Goal: Use online tool/utility: Utilize a website feature to perform a specific function

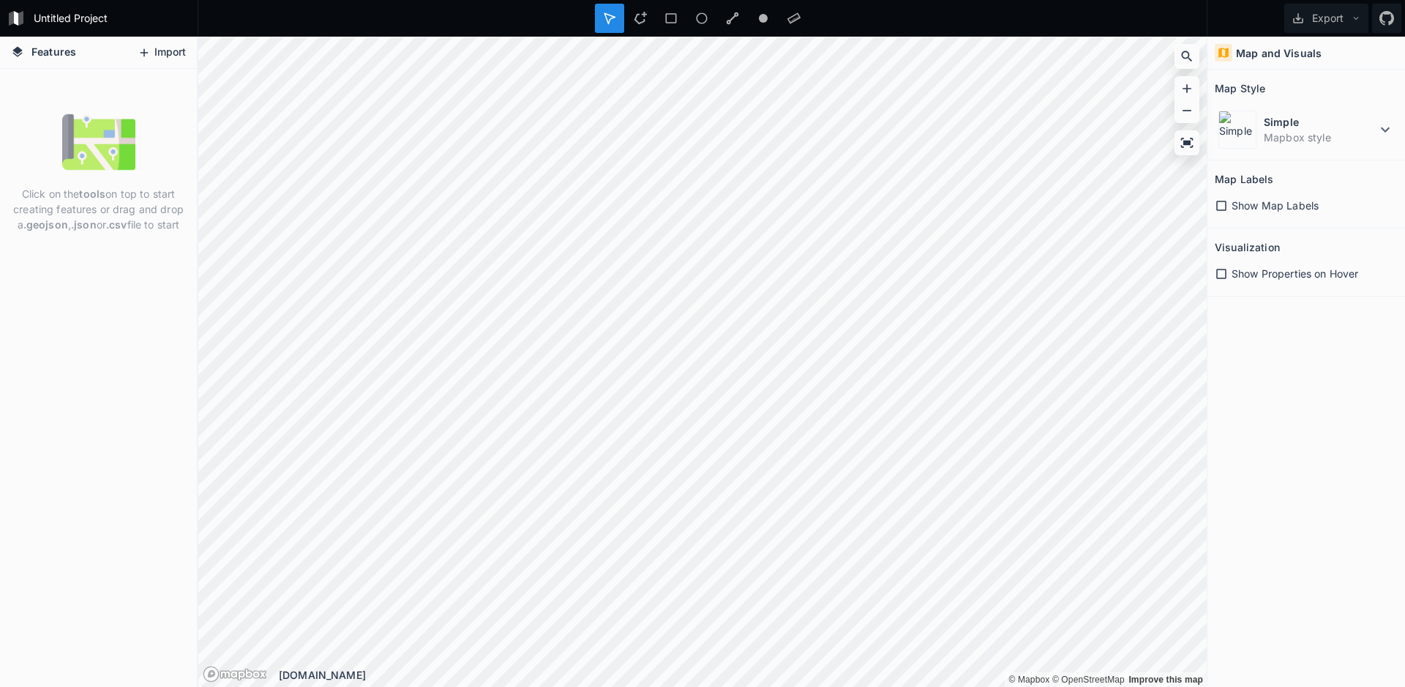
click at [155, 54] on button "Import" at bounding box center [161, 52] width 63 height 23
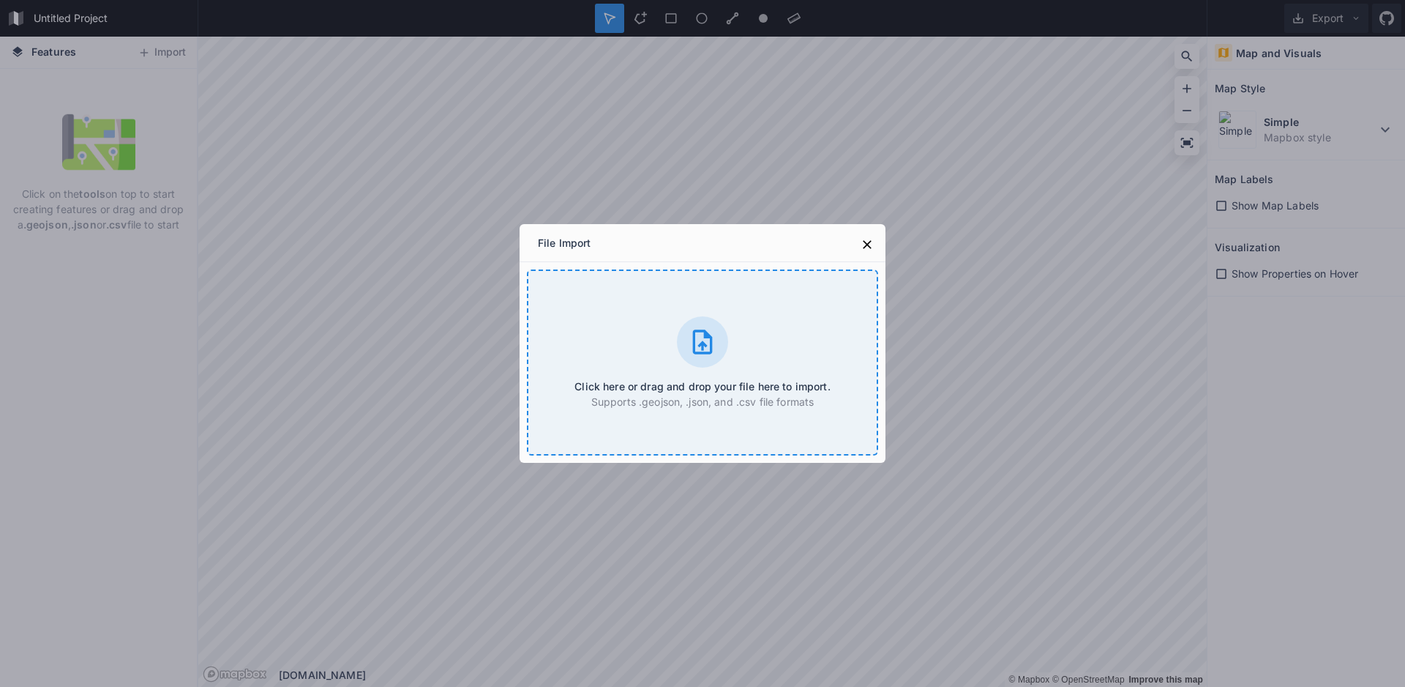
click at [799, 402] on p "Supports .geojson, .json, and .csv file formats" at bounding box center [702, 401] width 255 height 15
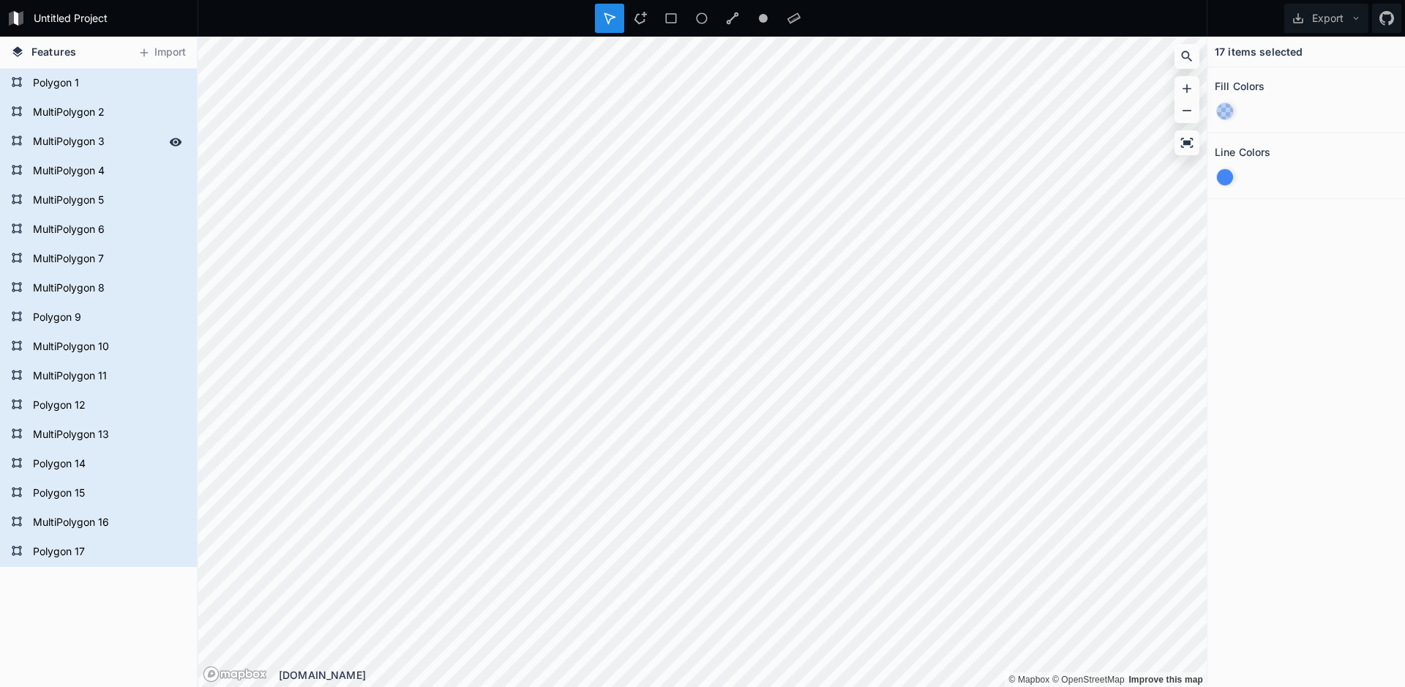
click at [132, 144] on form "MultiPolygon 3" at bounding box center [97, 142] width 137 height 22
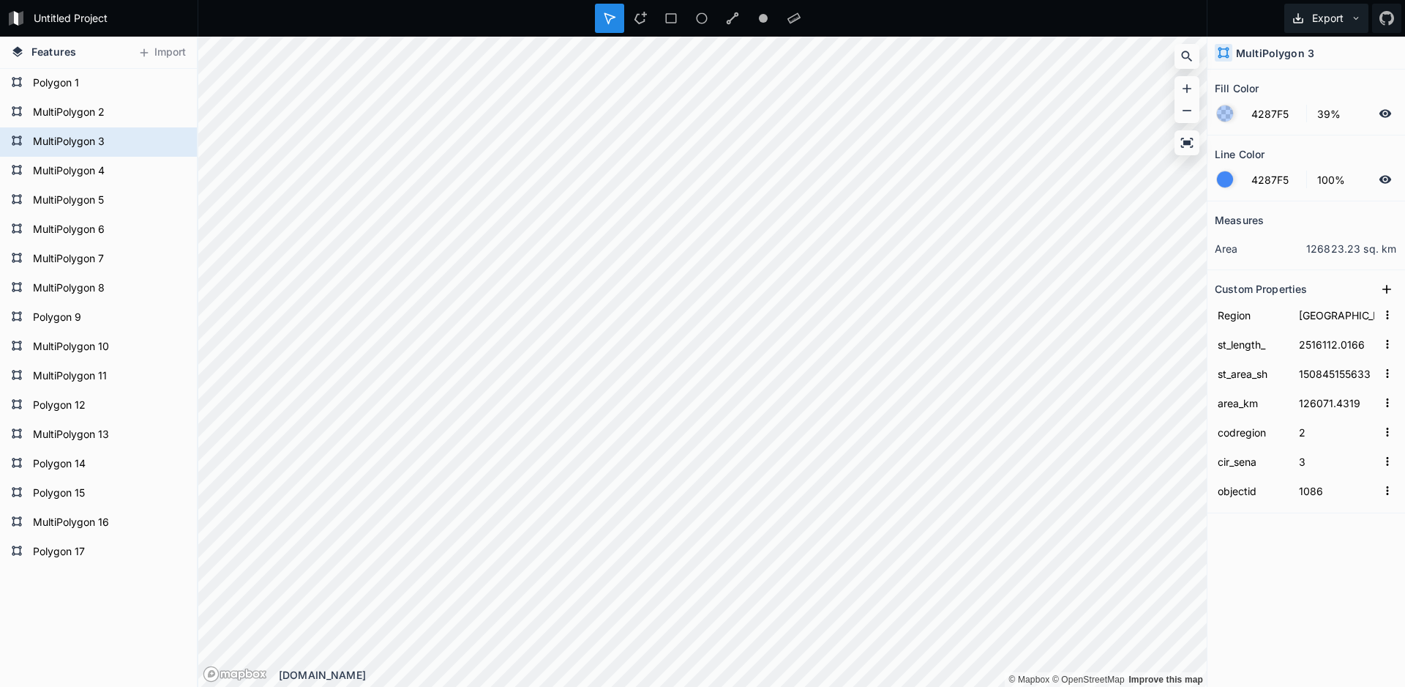
click at [1328, 22] on button "Export" at bounding box center [1327, 18] width 84 height 29
click at [1327, 21] on button "Export" at bounding box center [1327, 18] width 84 height 29
click at [1222, 180] on div at bounding box center [1225, 179] width 16 height 16
click at [1225, 176] on div at bounding box center [1225, 179] width 16 height 16
click at [1357, 318] on input "[GEOGRAPHIC_DATA]" at bounding box center [1336, 315] width 81 height 22
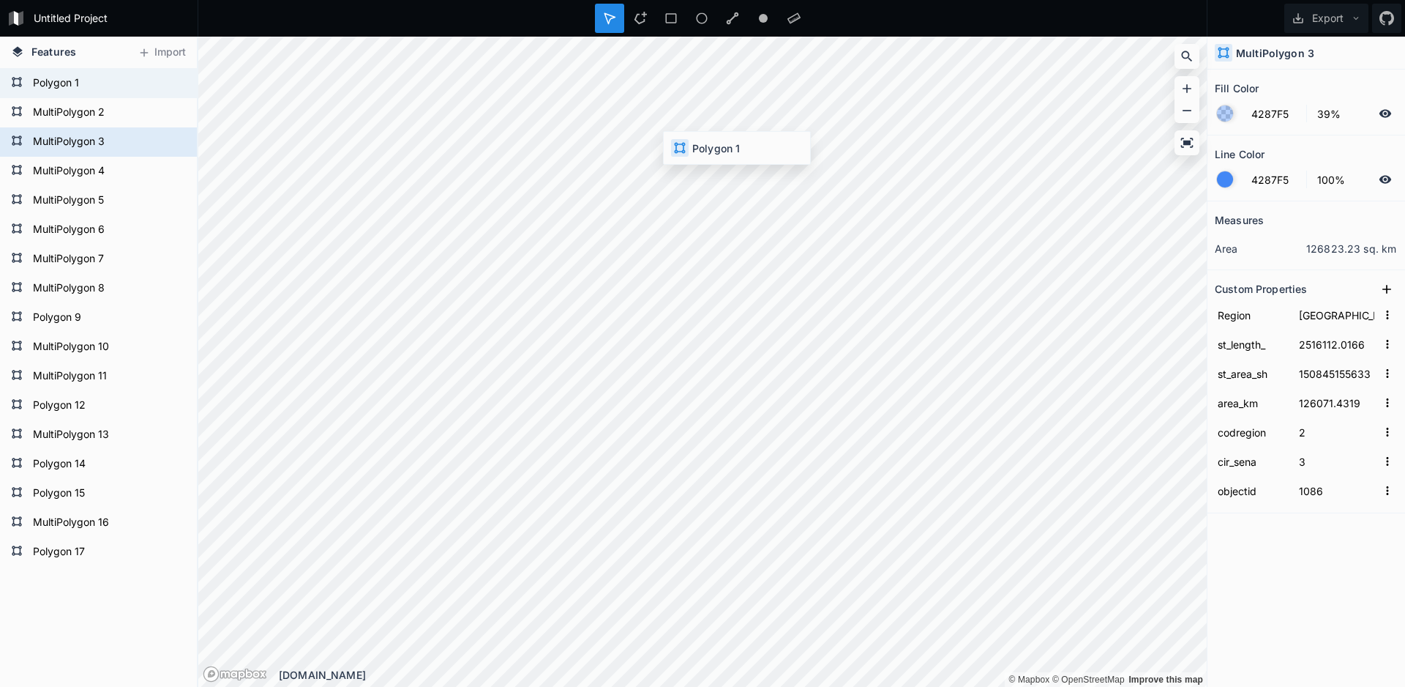
type input "Región de Arica y Parinacota"
type input "750529.5501"
type input "18868687743.9"
type input "16866.8198"
type input "15"
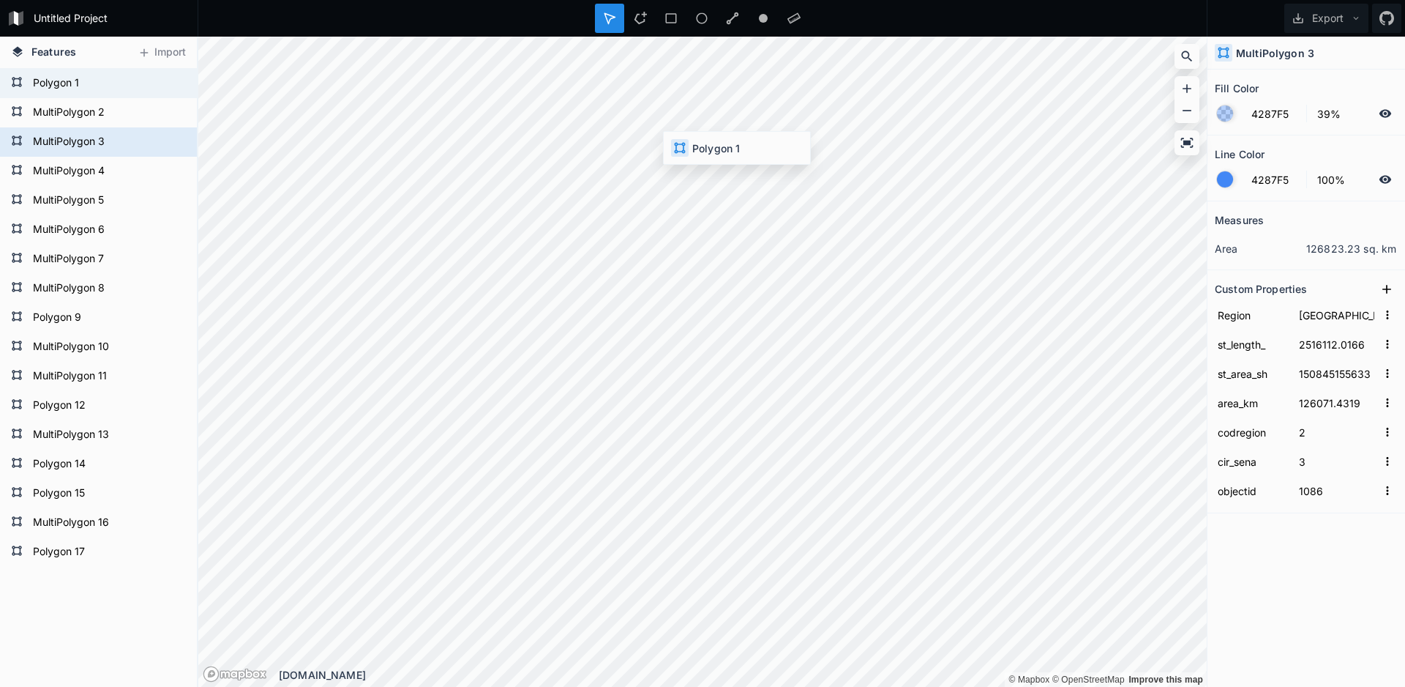
type input "1"
type input "1084"
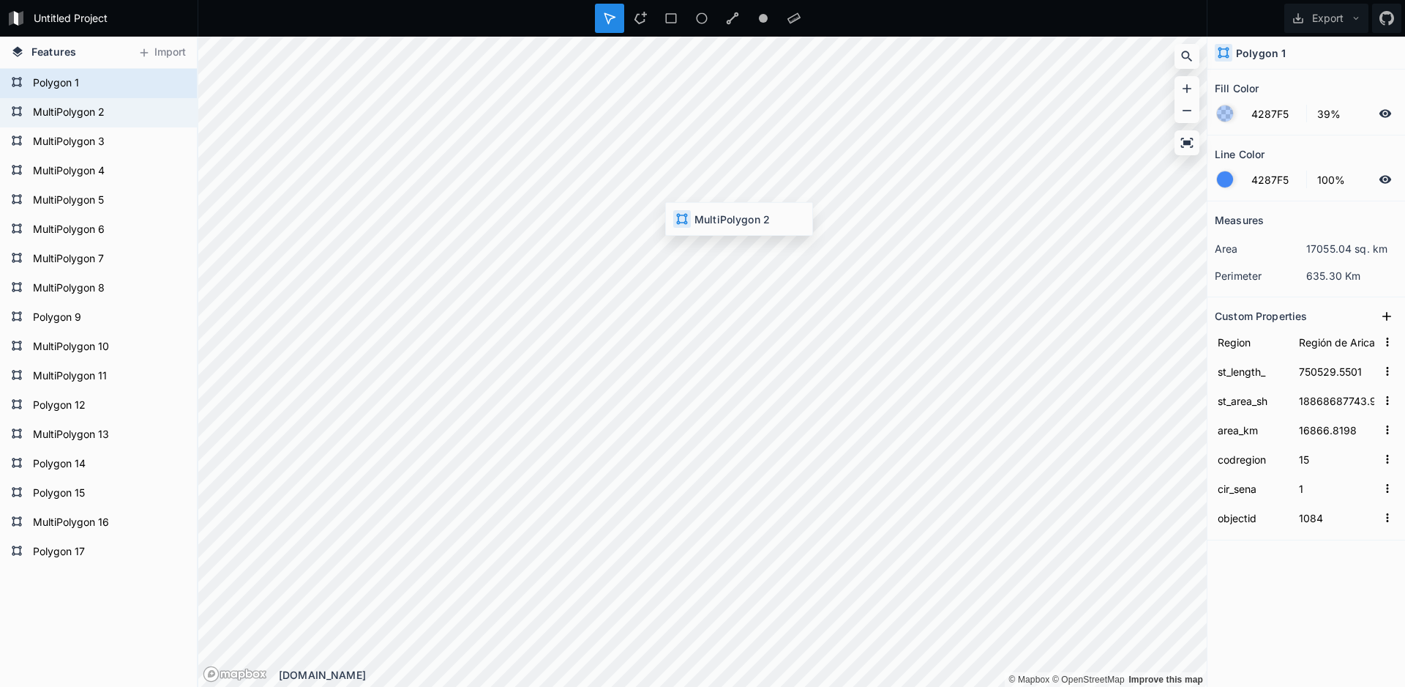
type input "[GEOGRAPHIC_DATA]"
type input "1213713.1153"
type input "48306372202.6"
type input "42284.5674"
type input "1"
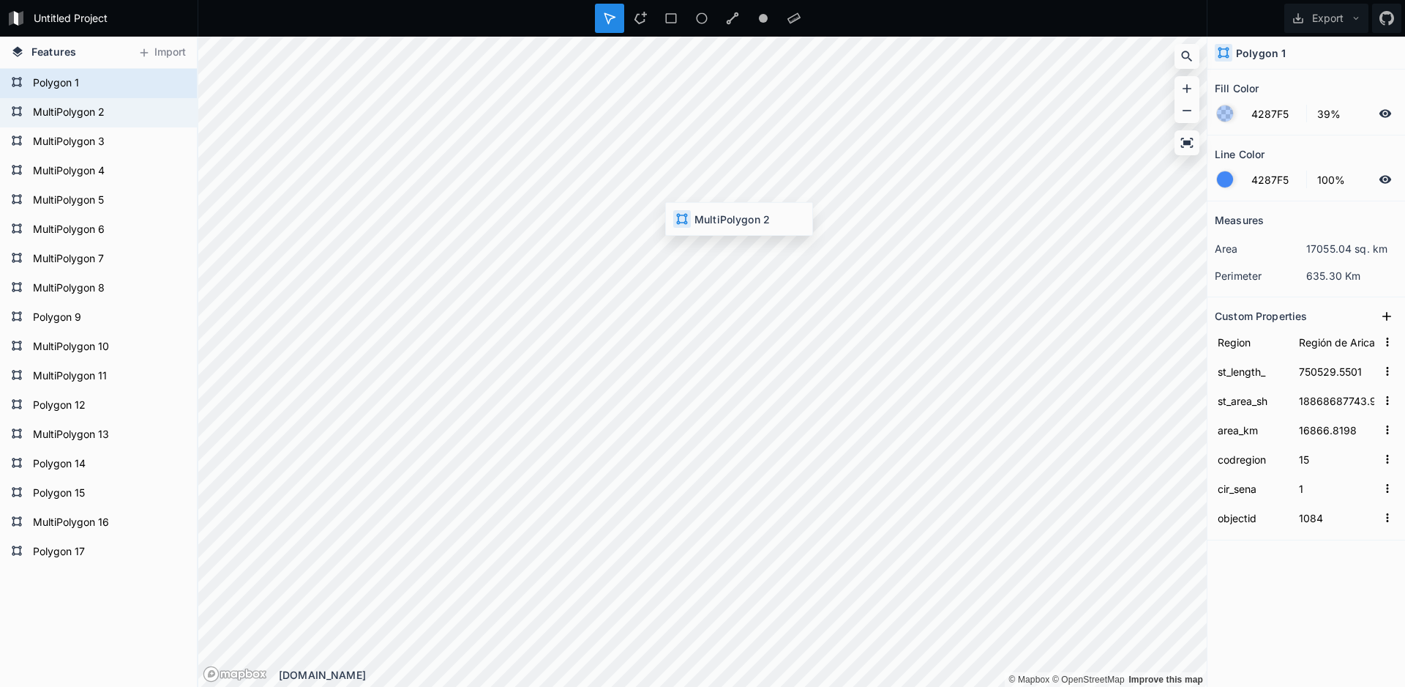
type input "2"
type input "1085"
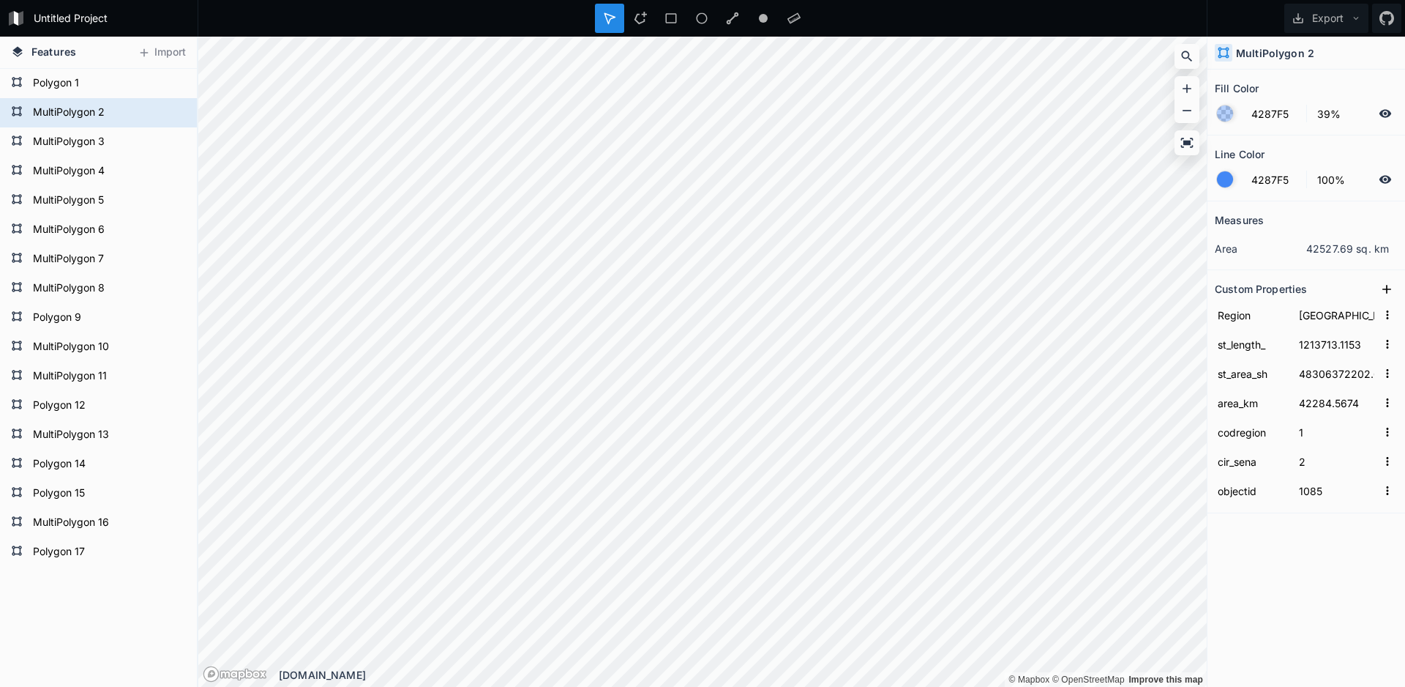
click at [1222, 119] on div at bounding box center [1225, 113] width 16 height 16
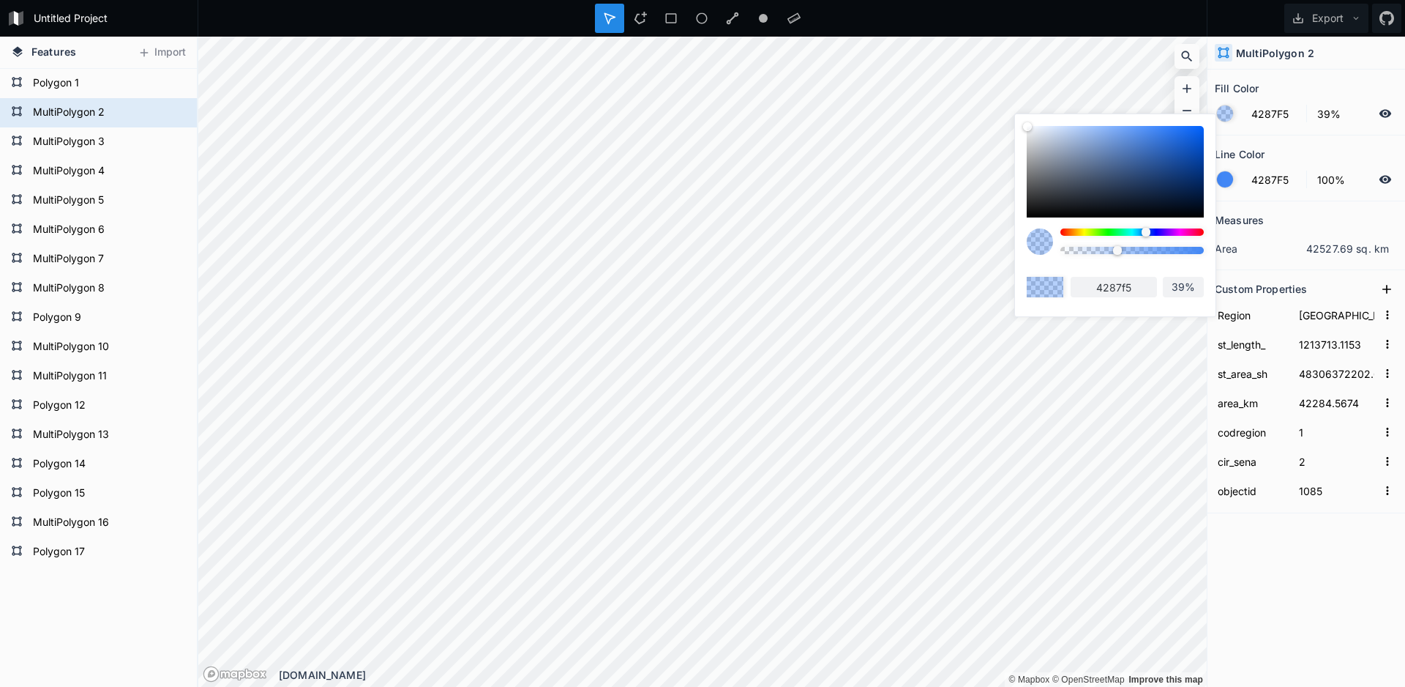
drag, startPoint x: 1146, startPoint y: 231, endPoint x: 1111, endPoint y: 238, distance: 35.7
click at [1114, 238] on div at bounding box center [1132, 246] width 143 height 37
type input "42F566"
type input "42f566"
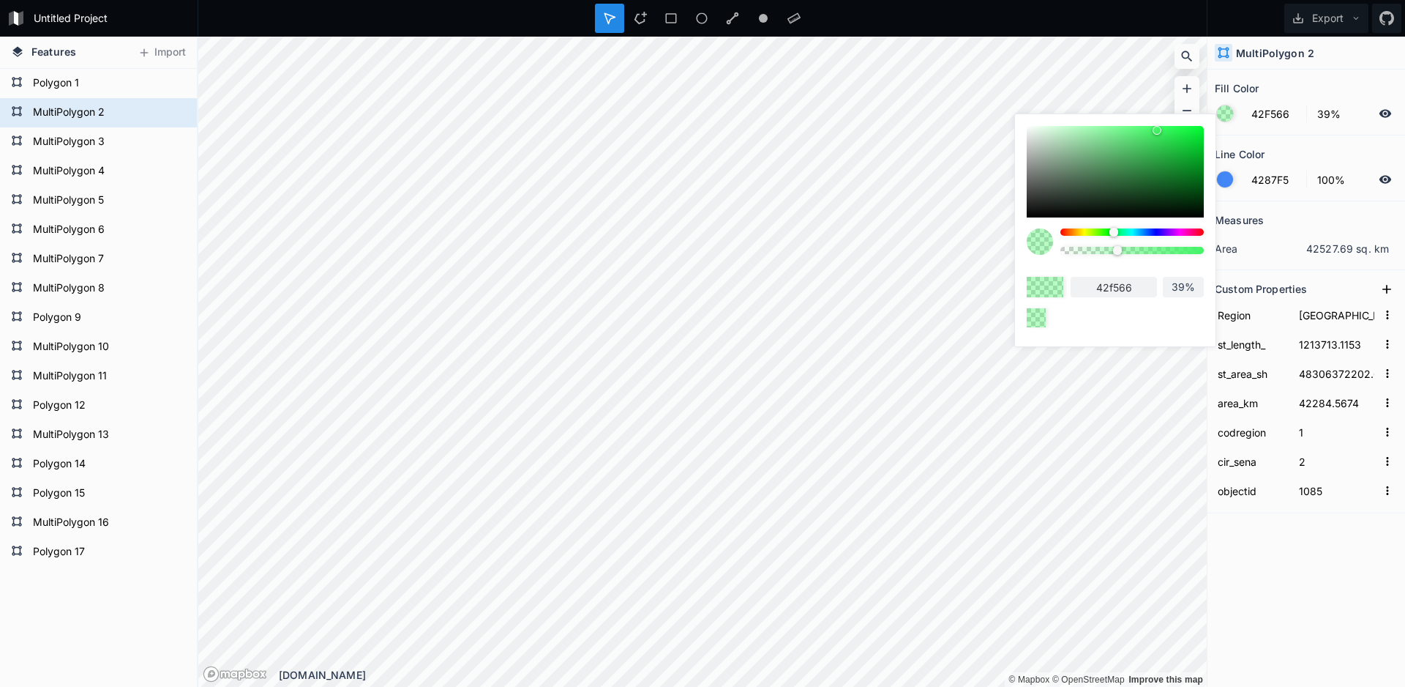
click at [1063, 231] on div at bounding box center [1132, 231] width 143 height 7
type input "F54242"
type input "f54242"
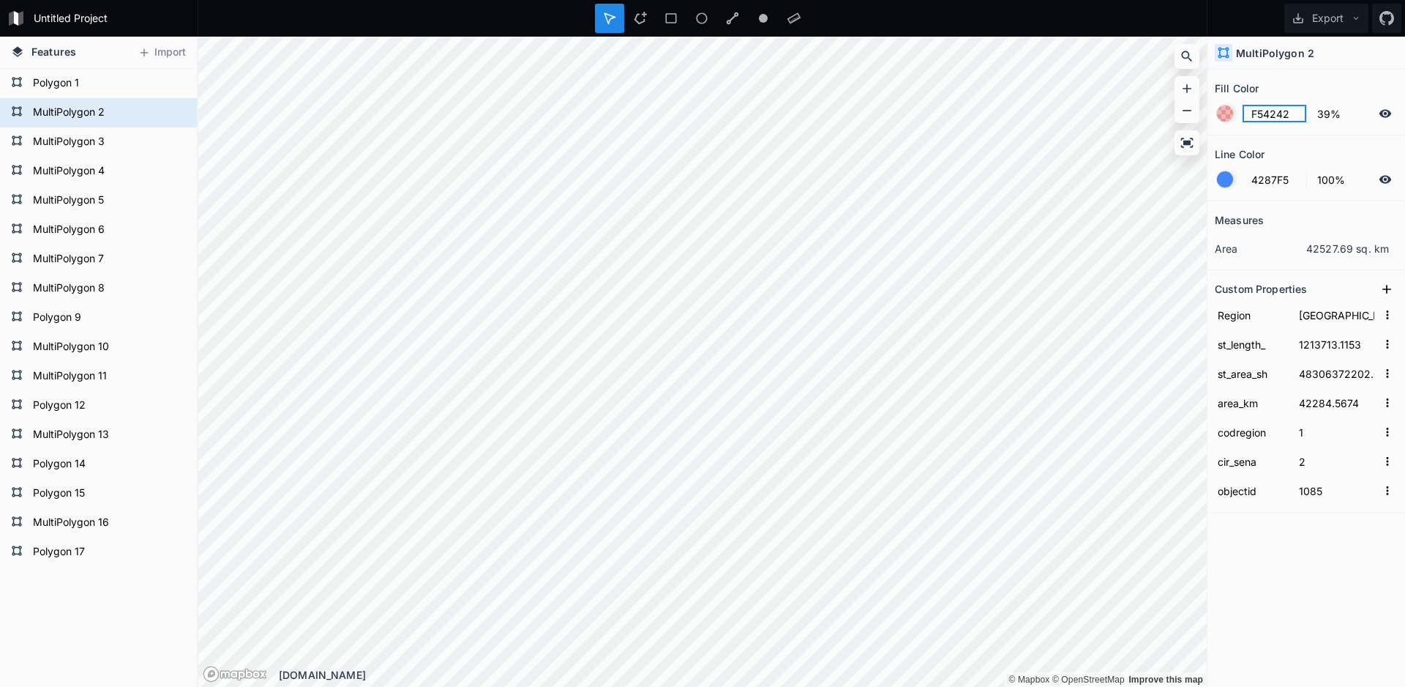
click at [1285, 117] on input "F54242" at bounding box center [1275, 114] width 64 height 18
type input "4287F5"
type input "Región de Arica y Parinacota"
type input "750529.5501"
type input "18868687743.9"
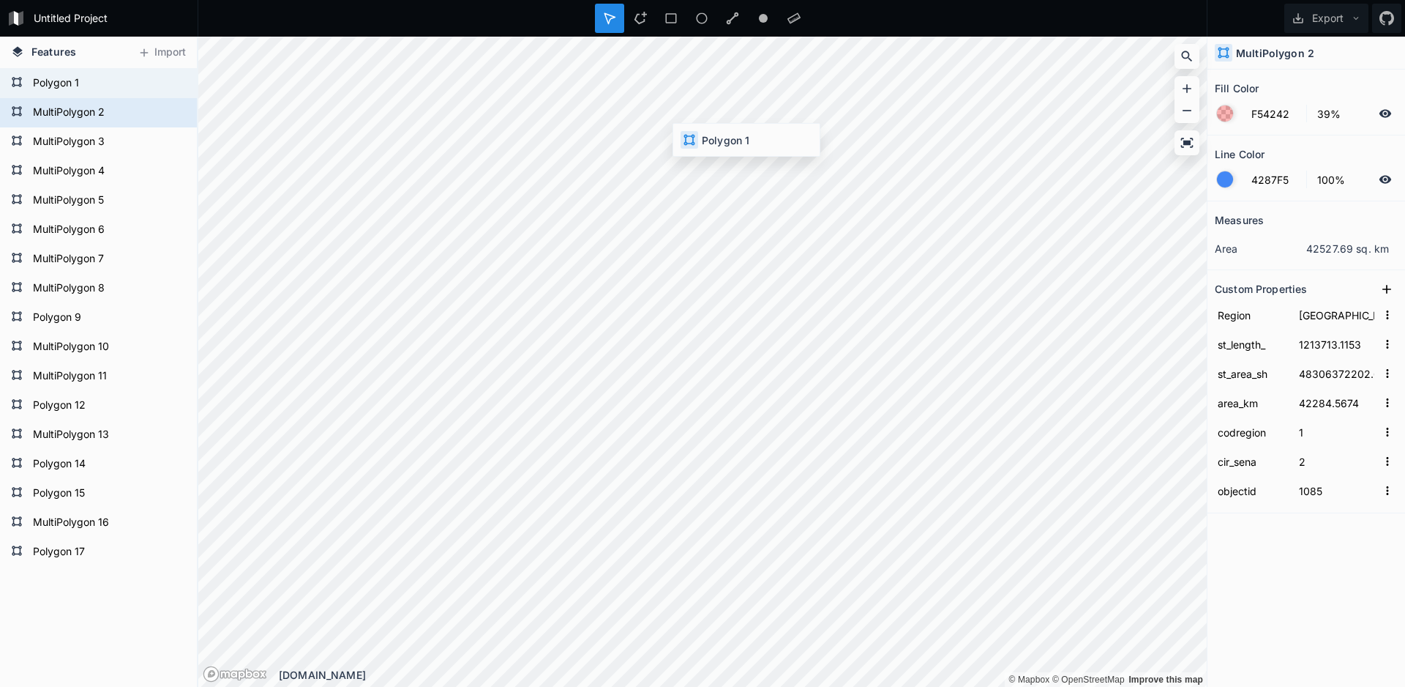
type input "16866.8198"
type input "15"
type input "1"
type input "1084"
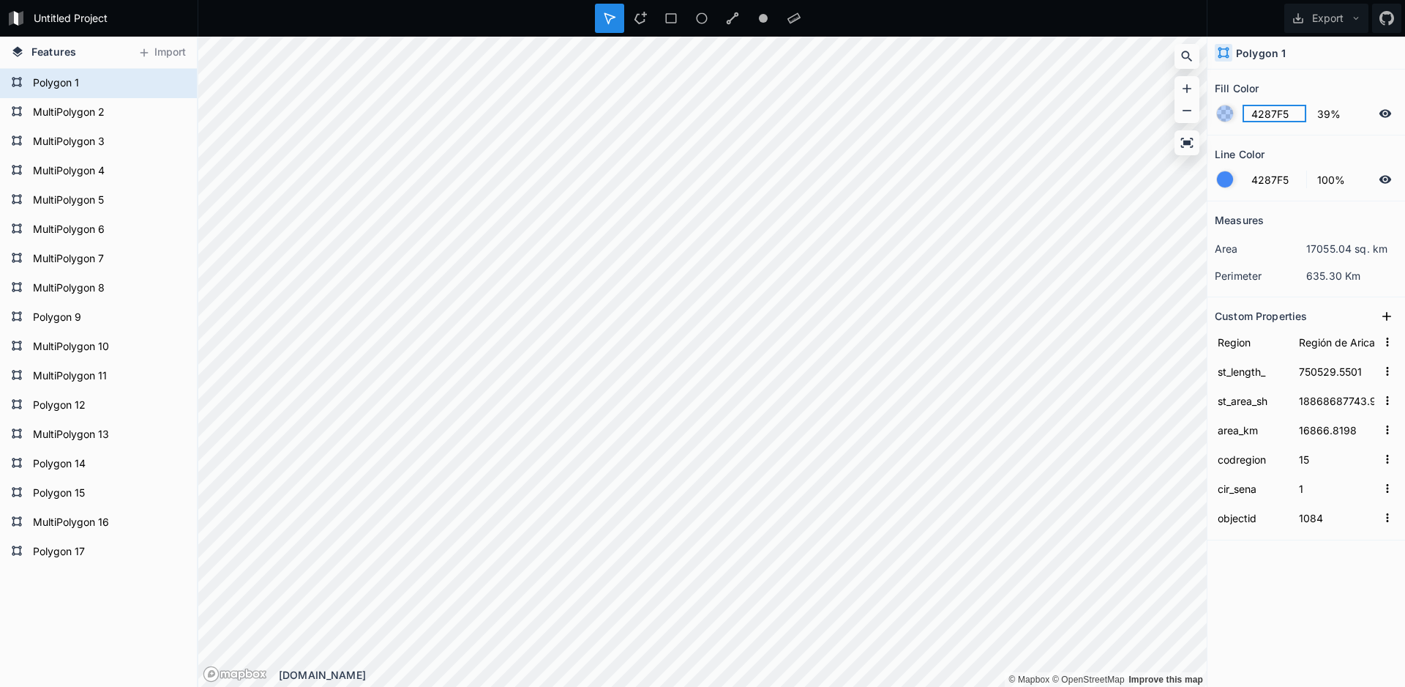
click at [1271, 111] on input "4287F5" at bounding box center [1275, 114] width 64 height 18
paste input "F54242"
type input "4287F5"
type input "[GEOGRAPHIC_DATA]"
type input "2516112.0166"
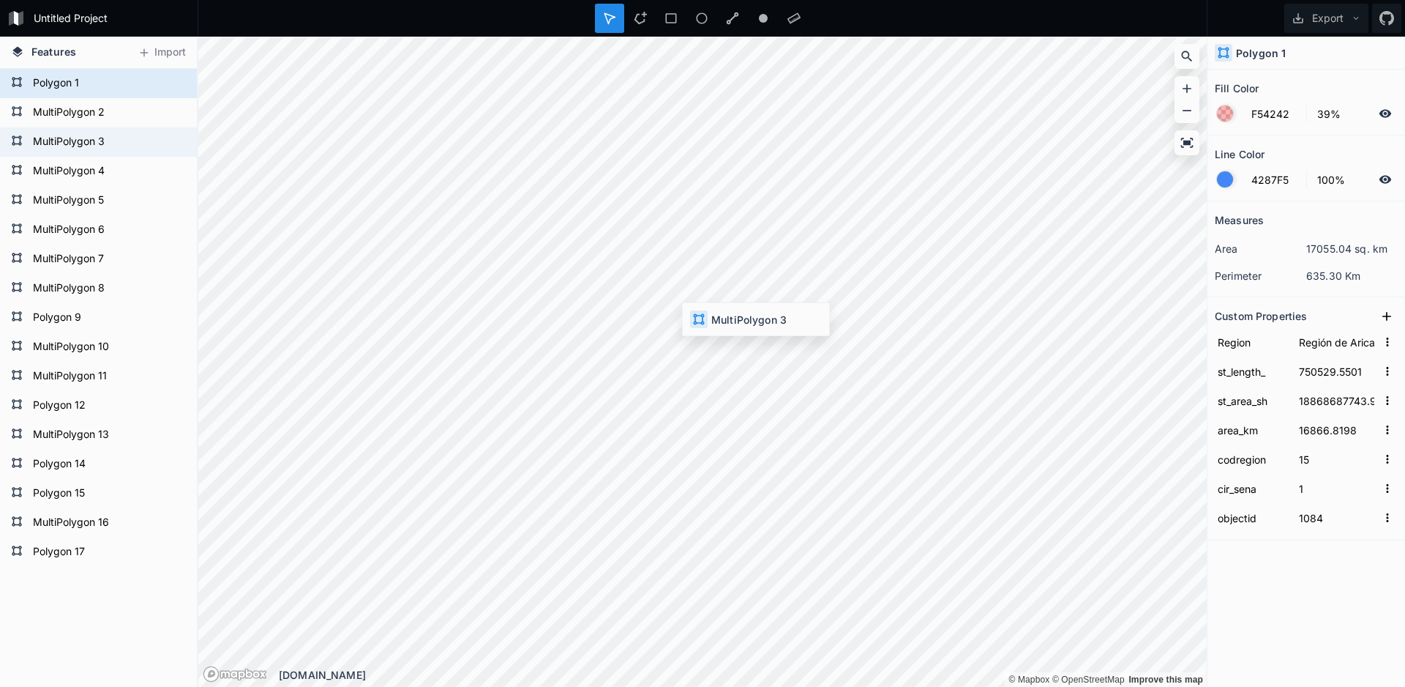
type input "150845155633"
type input "126071.4319"
type input "2"
type input "3"
type input "1086"
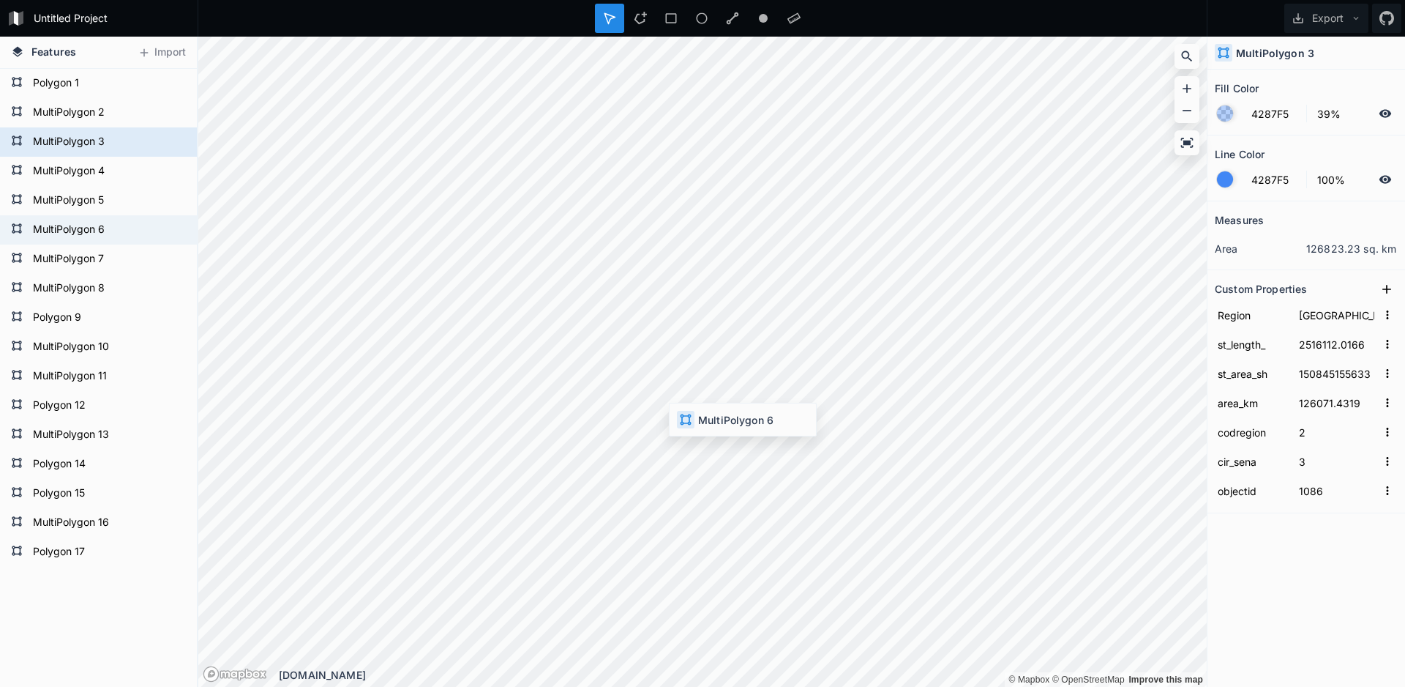
type input "[GEOGRAPHIC_DATA]"
type input "2401740.6715"
type input "96439063561.8"
type input "75661.2486"
type input "3"
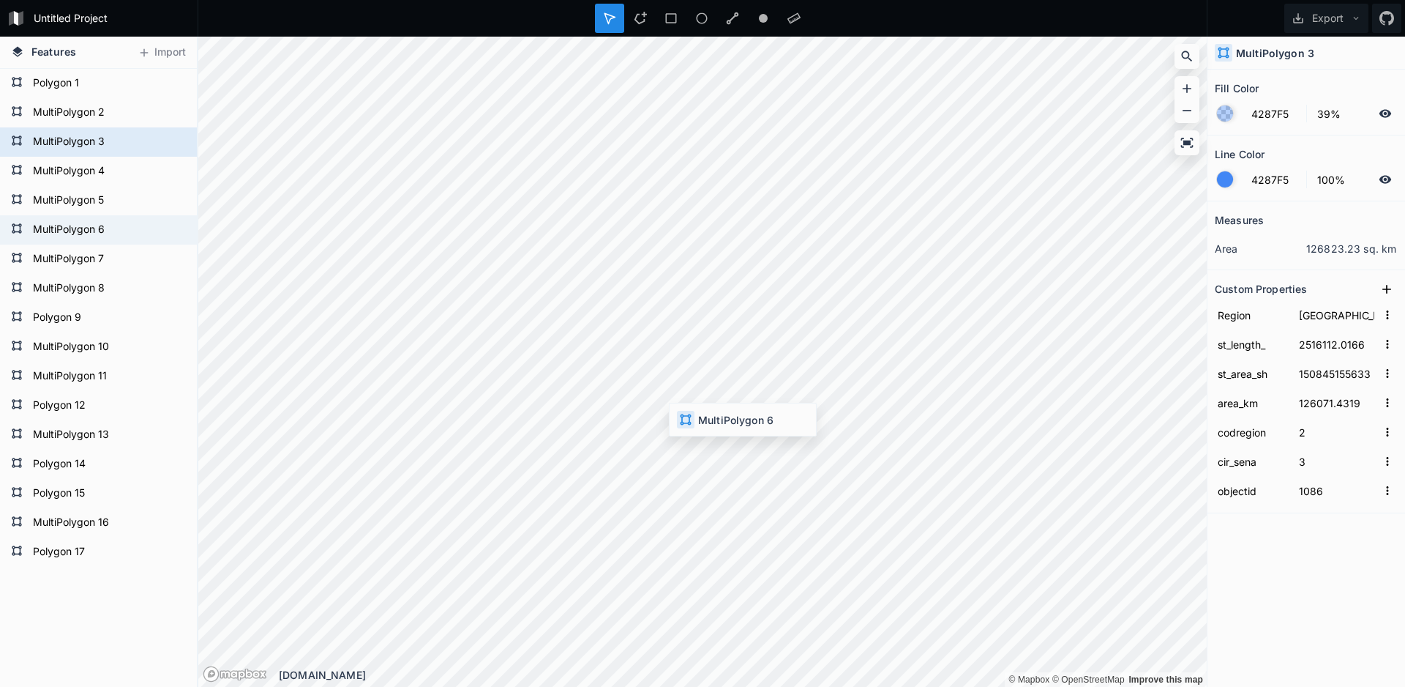
type input "4"
type input "1089"
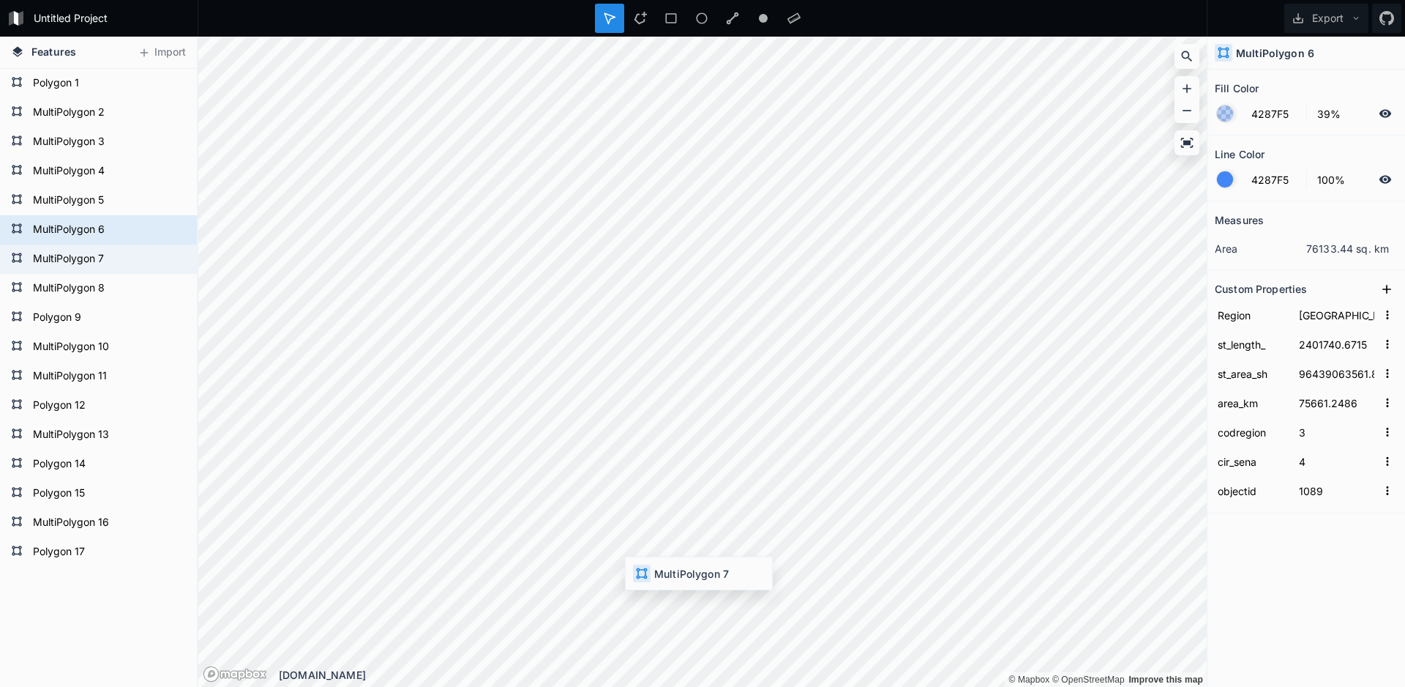
type input "[GEOGRAPHIC_DATA]"
type input "2065933.1104"
type input "54980818748.6"
type input "40575.9016"
type input "4"
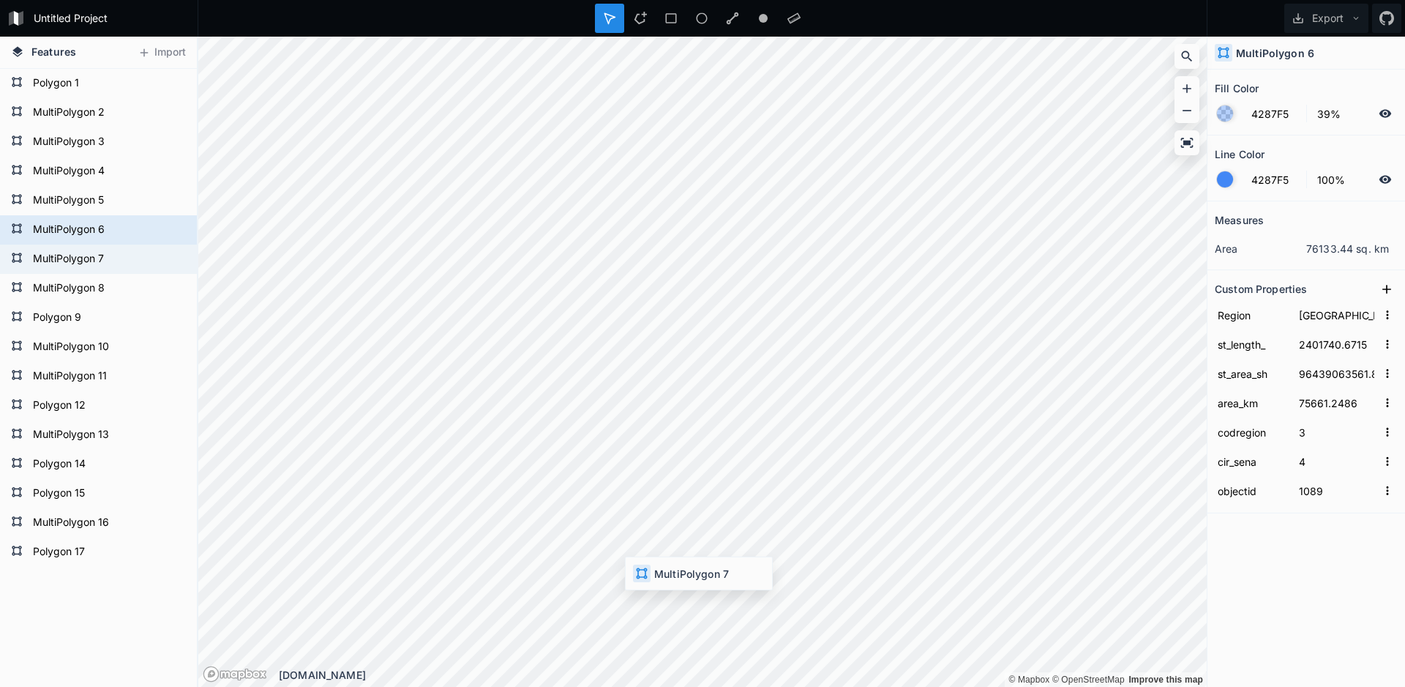
type input "5"
type input "1090"
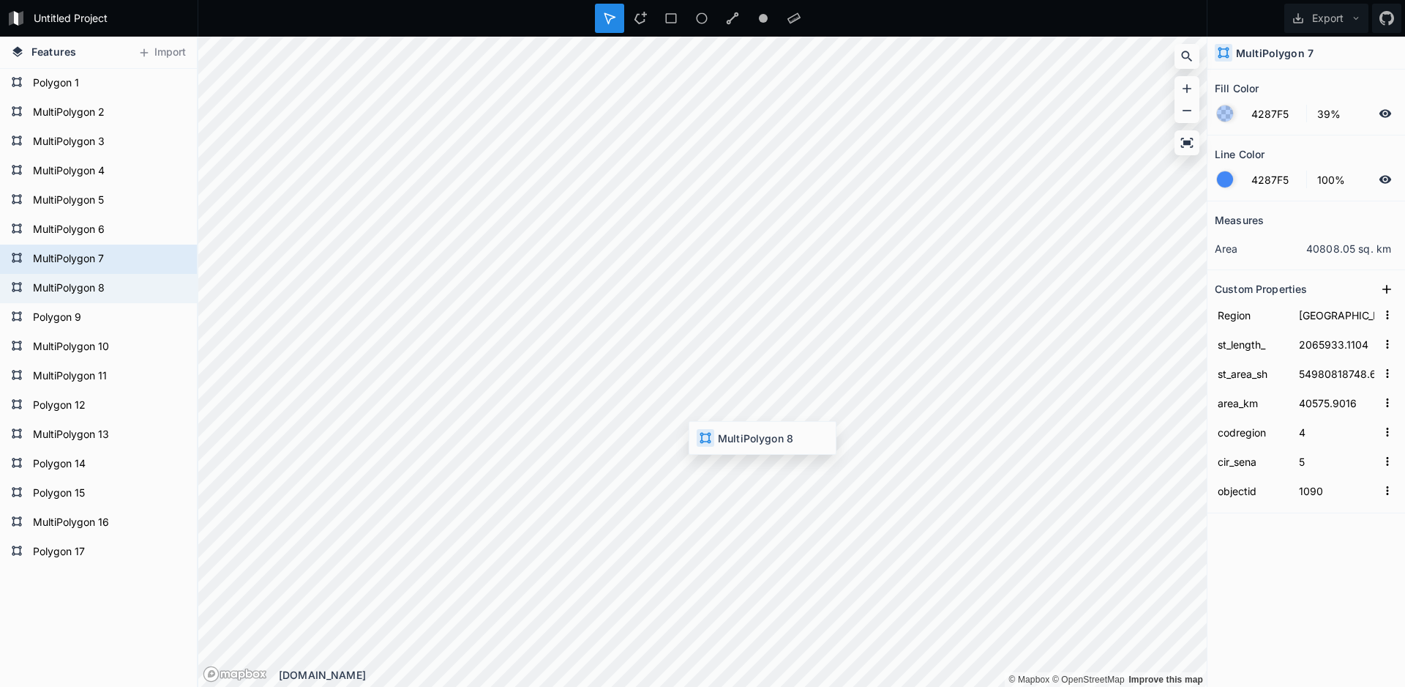
type input "[GEOGRAPHIC_DATA]"
type input "1679609.1926"
type input "23014748570.7"
type input "16322.9703"
type input "5"
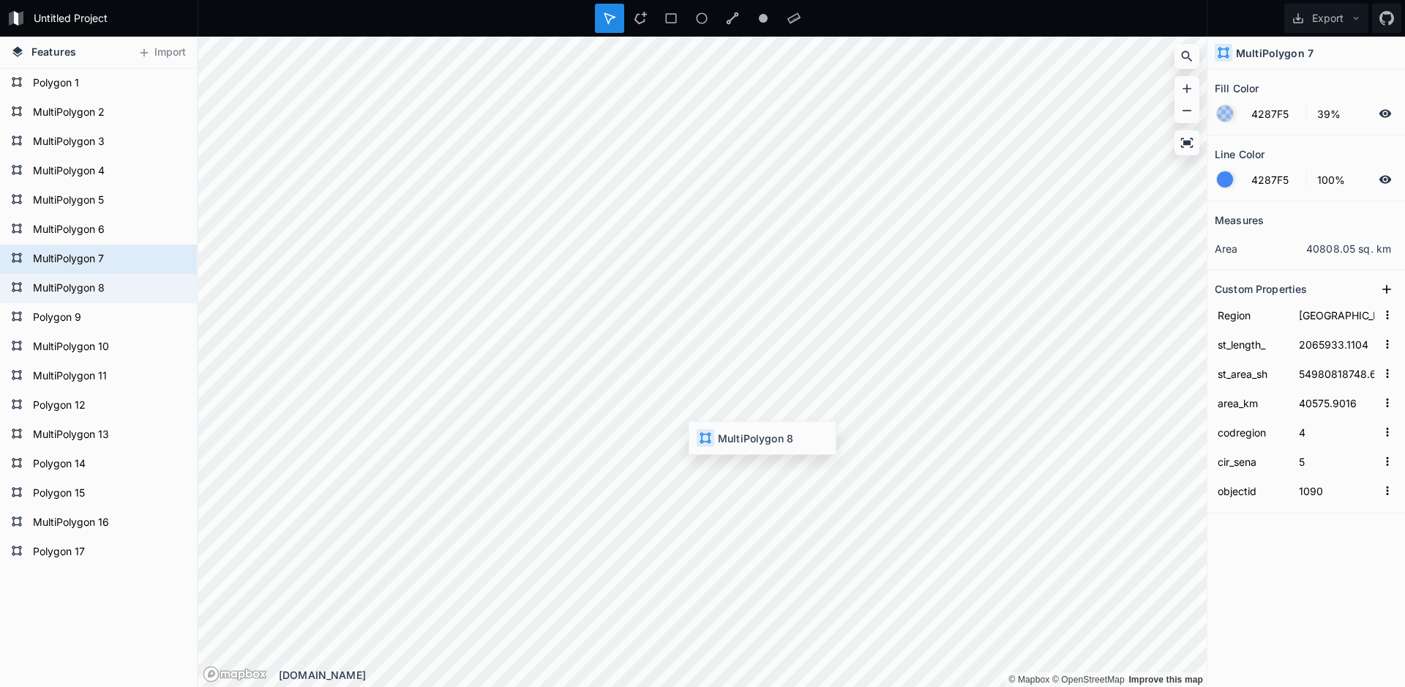
type input "6"
type input "1091"
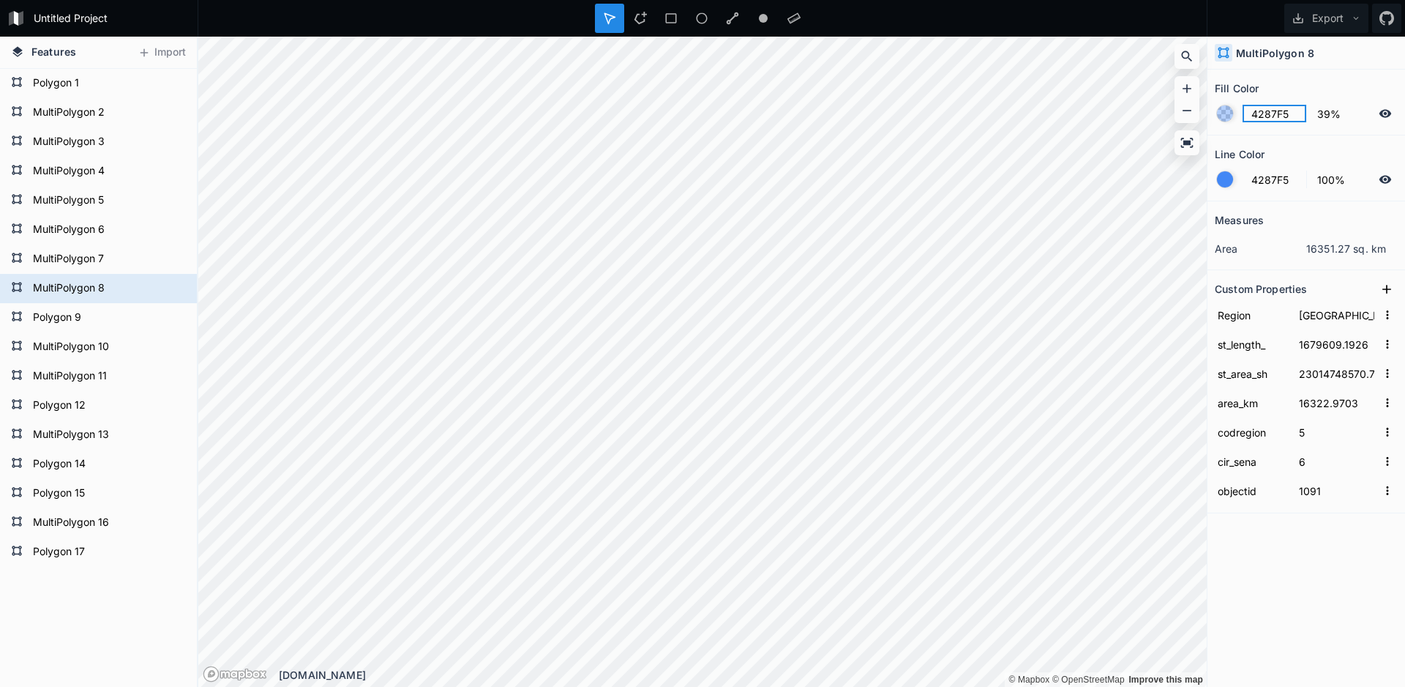
click at [1268, 113] on input "4287F5" at bounding box center [1275, 114] width 64 height 18
paste input "F54242"
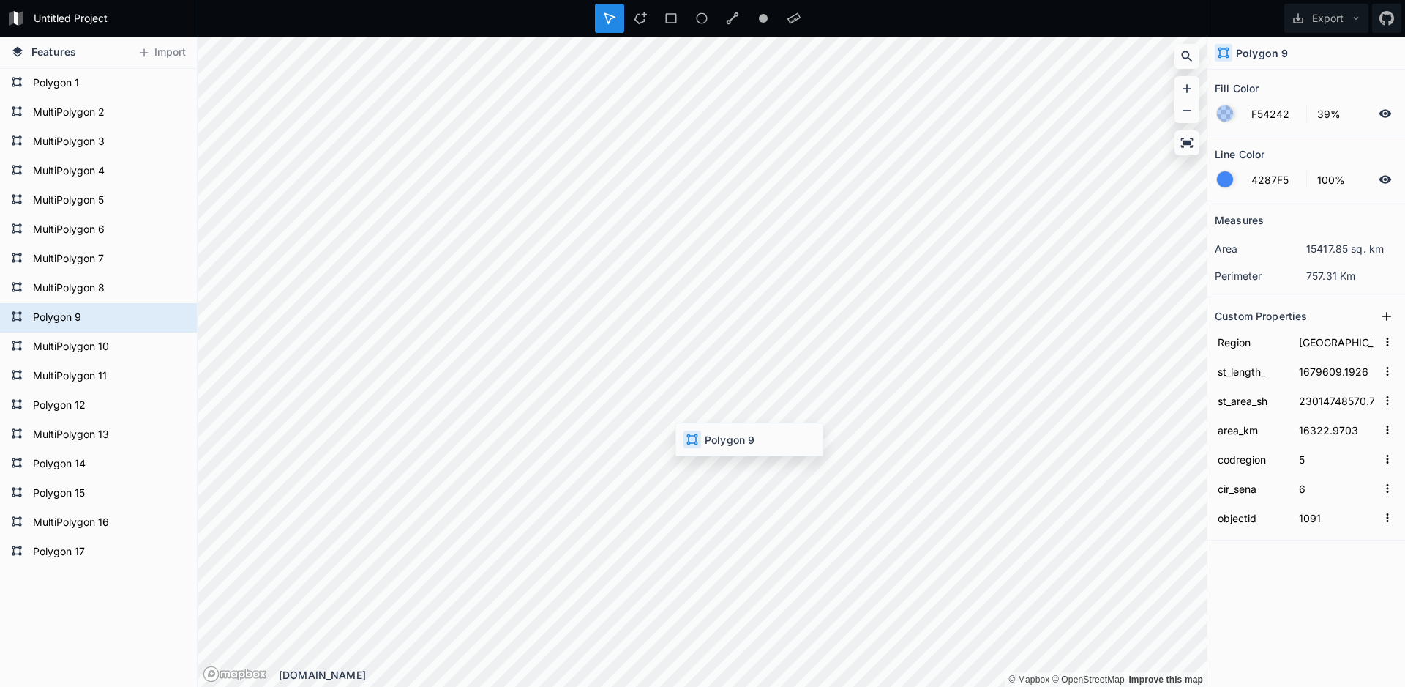
type input "4287F5"
type input "[GEOGRAPHIC_DATA][PERSON_NAME]"
type input "1064252.635"
type input "22252038245.8"
type input "15392.0307"
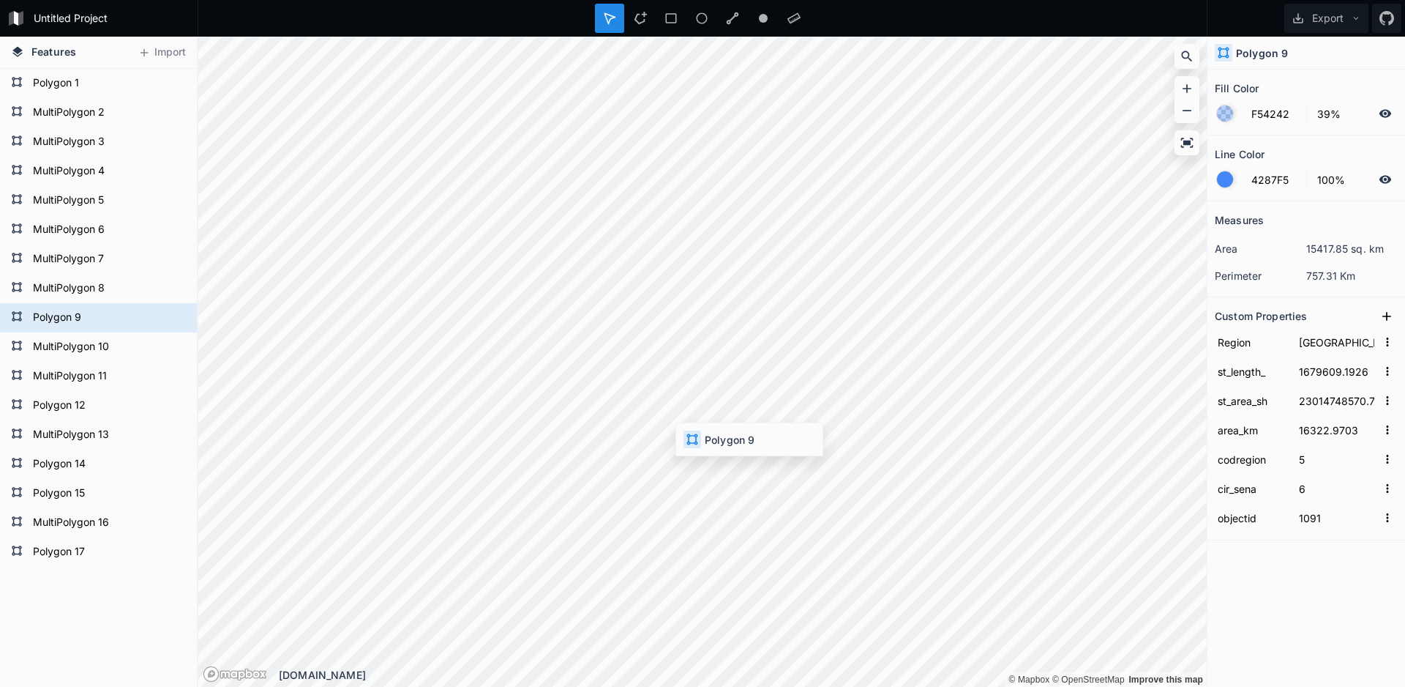
type input "13"
type input "7"
type input "1092"
type input "Región del Libertador [PERSON_NAME]"
type input "984852.6172"
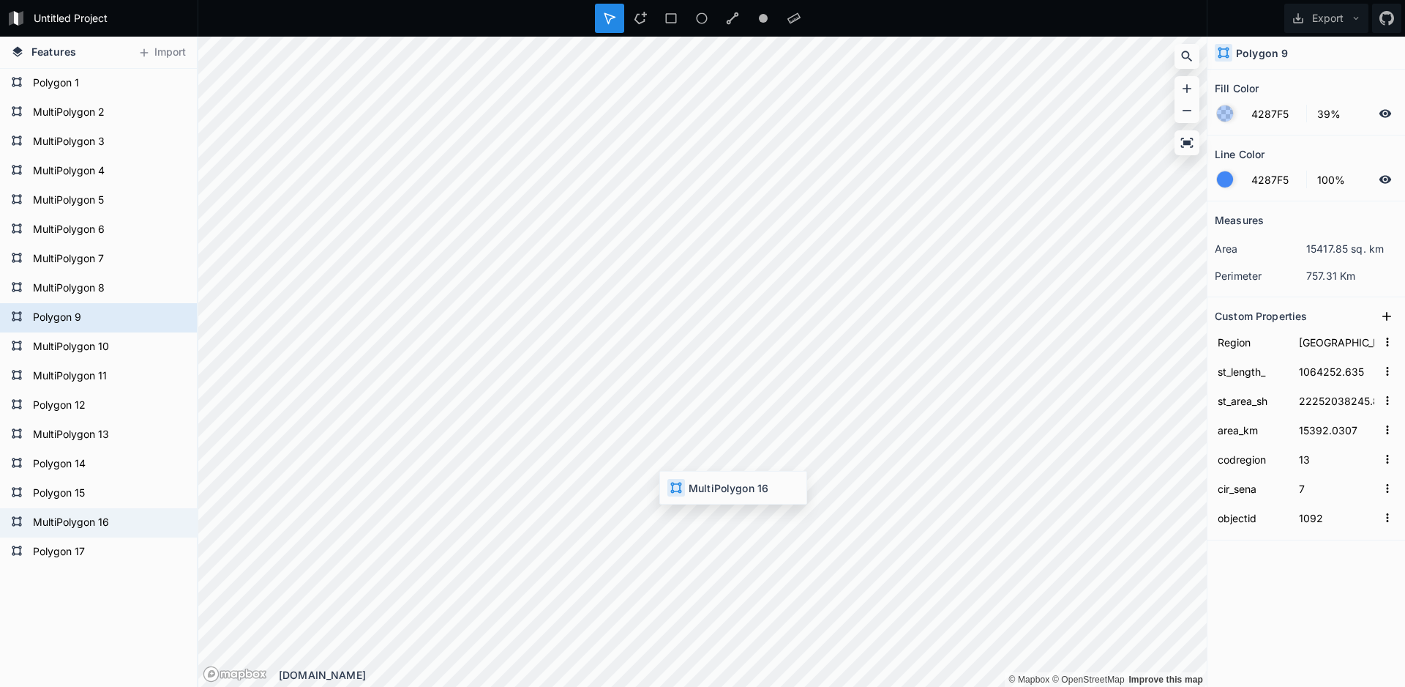
type input "24090278437.3"
type input "16349.0299"
type input "6"
type input "8"
type input "1099"
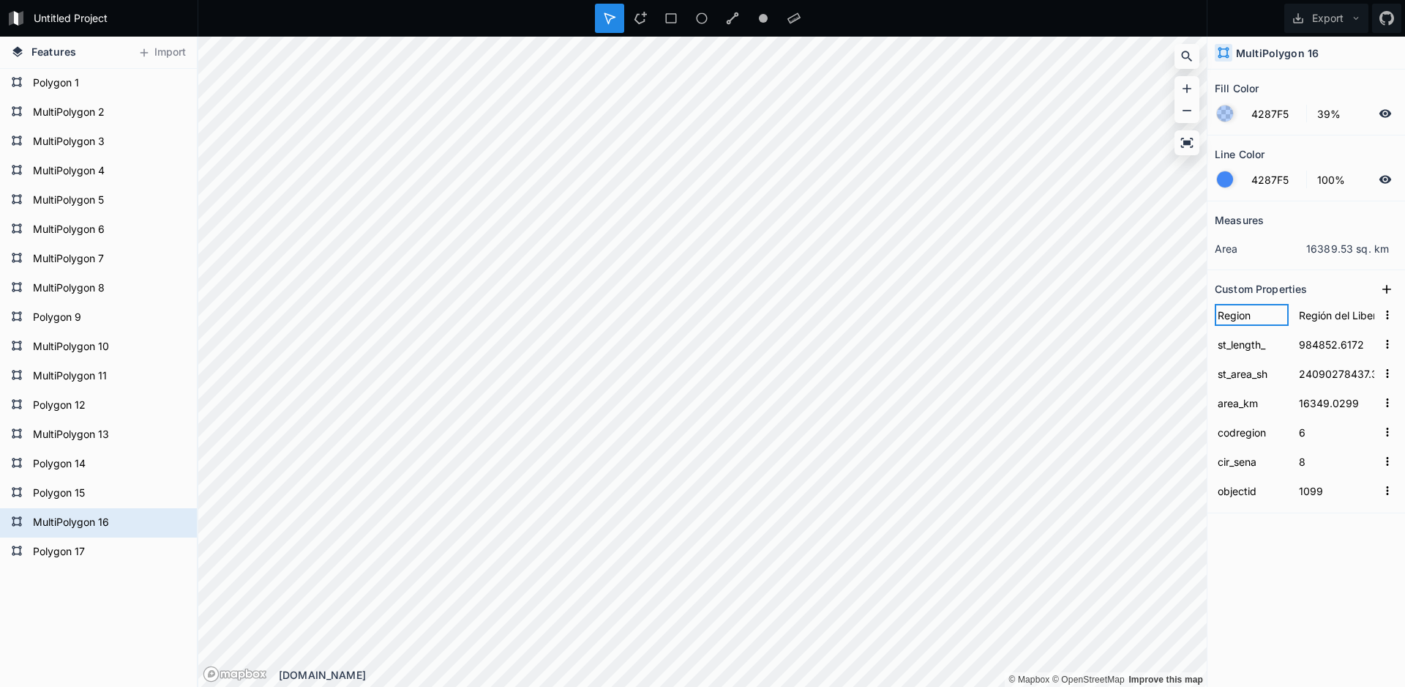
click at [1284, 315] on input "Region" at bounding box center [1252, 315] width 74 height 22
click at [1330, 314] on input "Región del Libertador [PERSON_NAME]" at bounding box center [1336, 315] width 81 height 22
click at [1384, 316] on icon "button" at bounding box center [1387, 314] width 13 height 13
click at [1350, 315] on input "Región del Libertador [PERSON_NAME]" at bounding box center [1336, 315] width 81 height 22
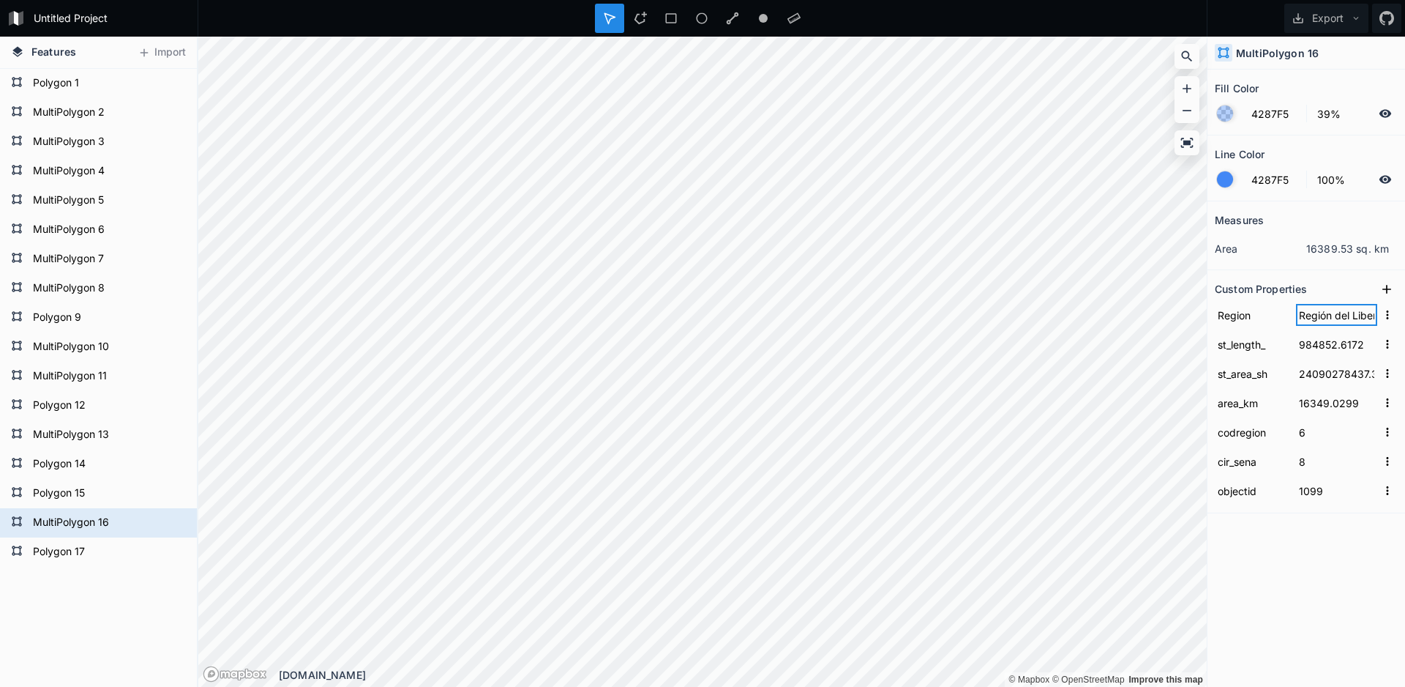
click at [1350, 315] on input "Región del Libertador [PERSON_NAME]" at bounding box center [1336, 315] width 81 height 22
type input "[GEOGRAPHIC_DATA][PERSON_NAME]"
type input "1388327.976"
type input "45969426092.2"
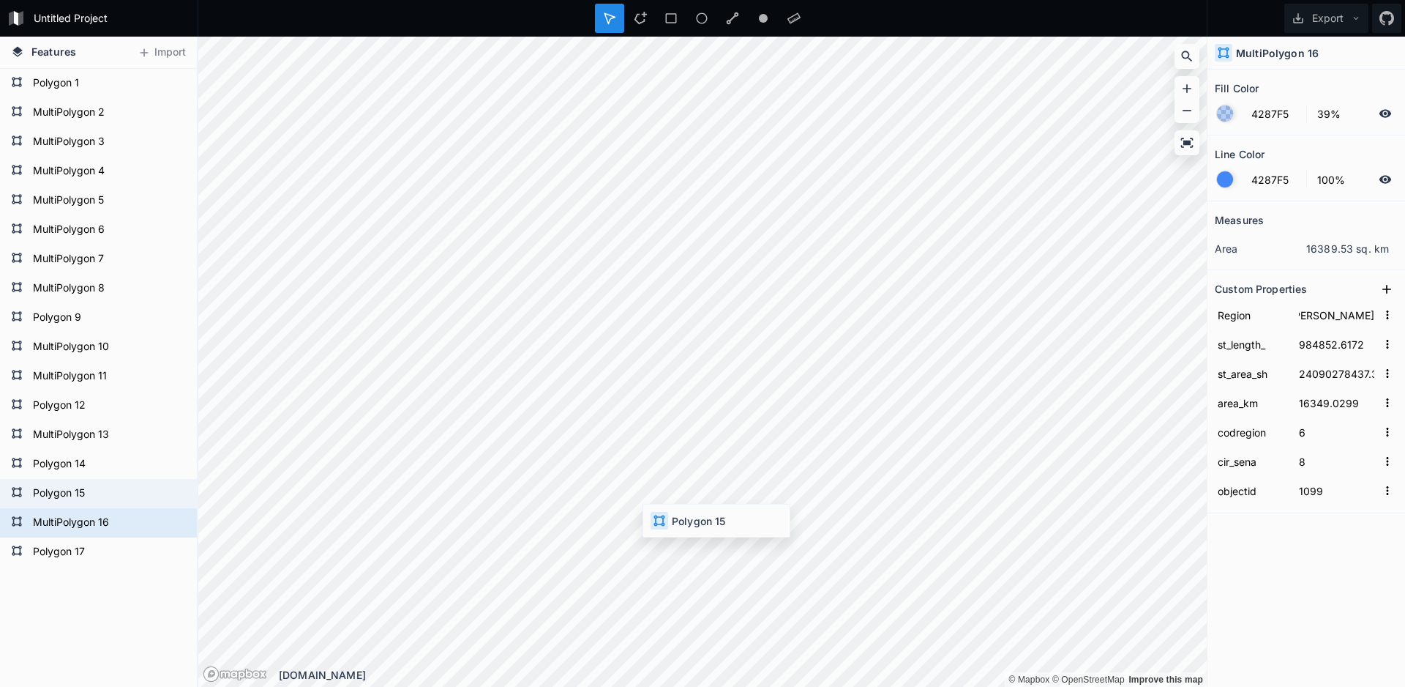
type input "30321.8906"
type input "7"
type input "9"
type input "1098"
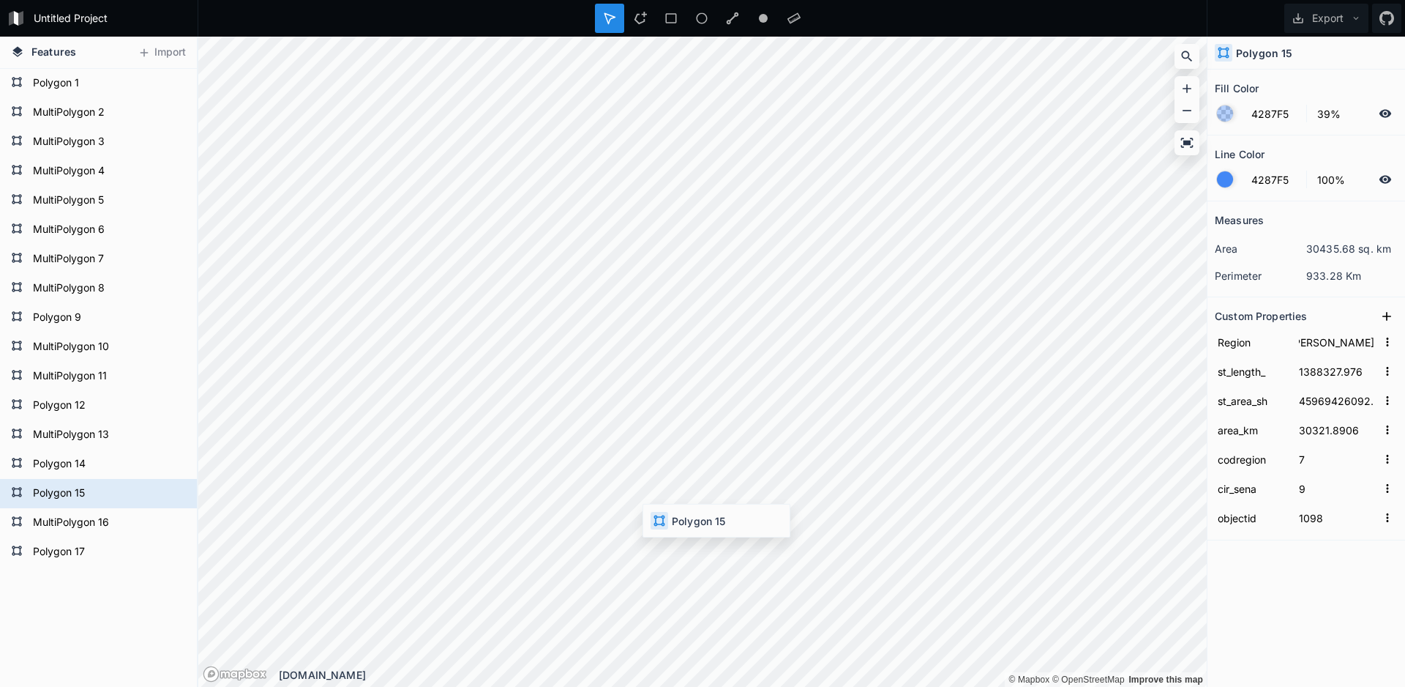
scroll to position [0, 8]
type input "Región de Ñuble"
type input "1074093.8399"
type input "20376298459.3"
type input "13104.4132"
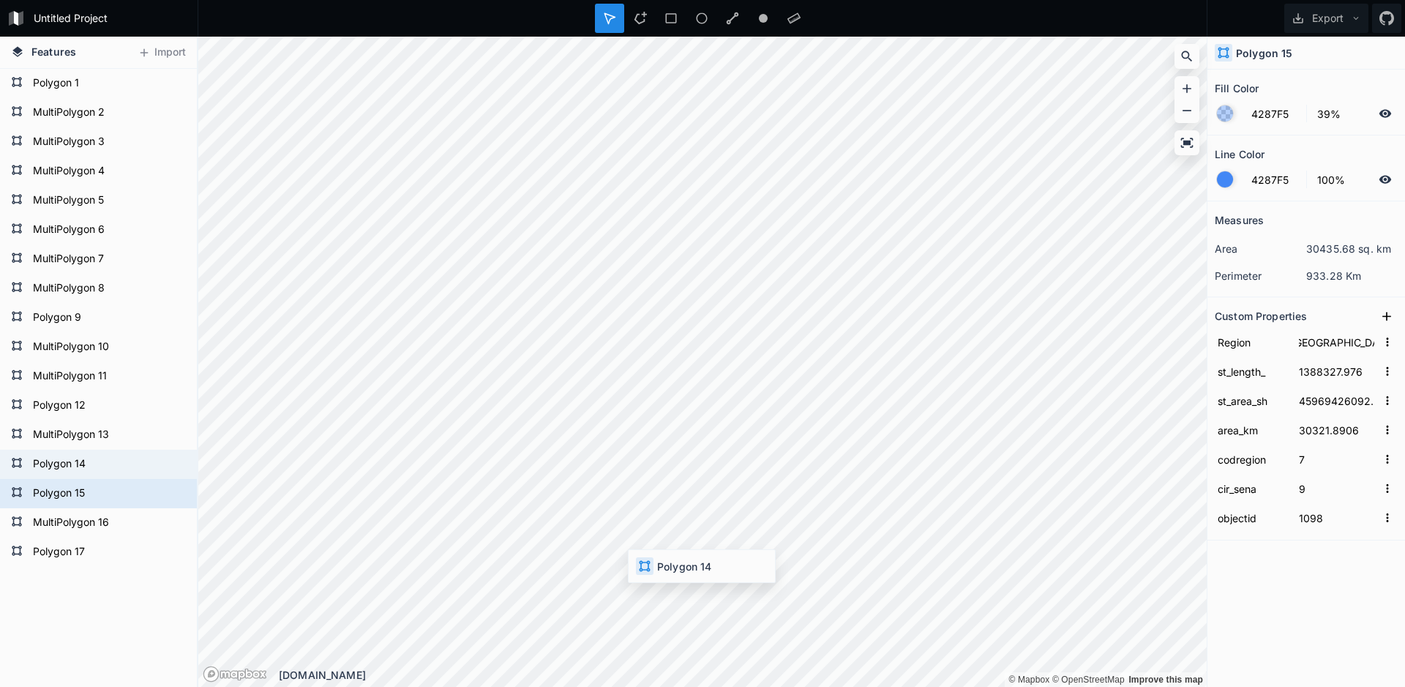
type input "16"
type input "10"
type input "1097"
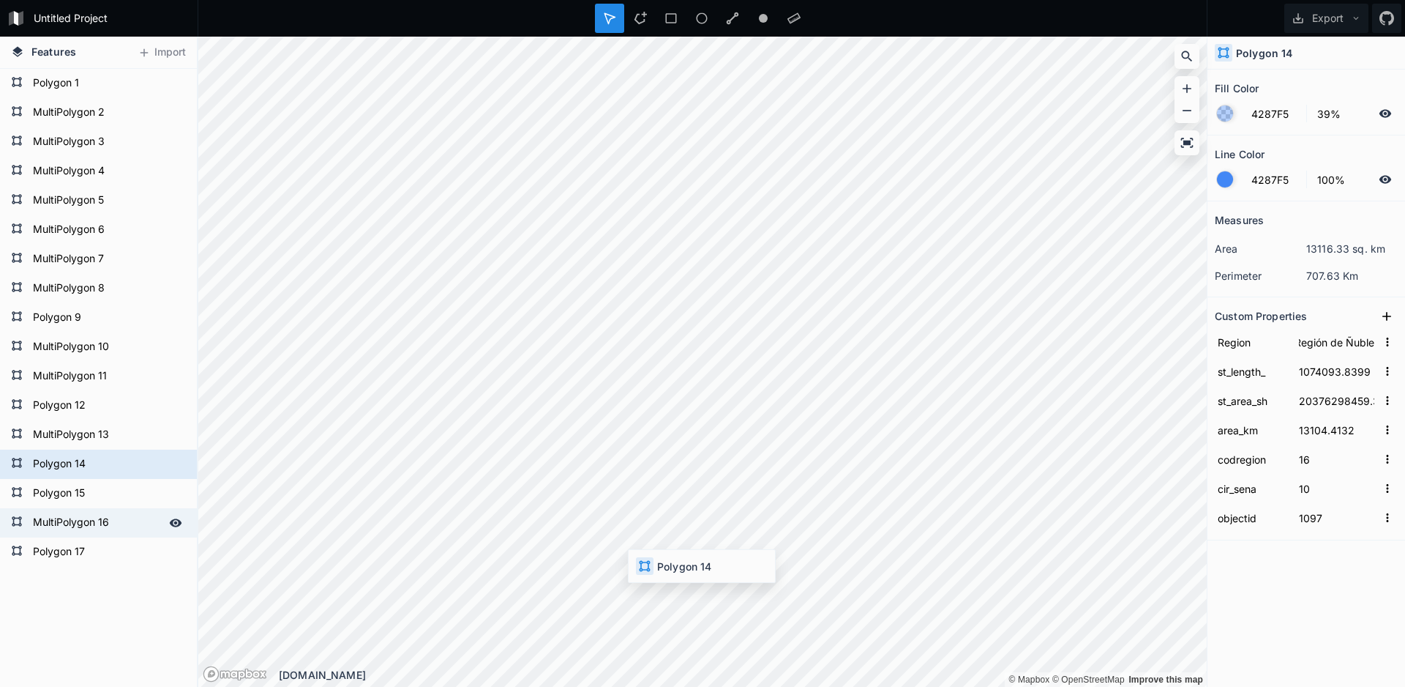
scroll to position [0, 4]
click at [86, 494] on form "Polygon 15" at bounding box center [97, 493] width 137 height 22
type input "[GEOGRAPHIC_DATA][PERSON_NAME]"
type input "1388327.976"
type input "45969426092.2"
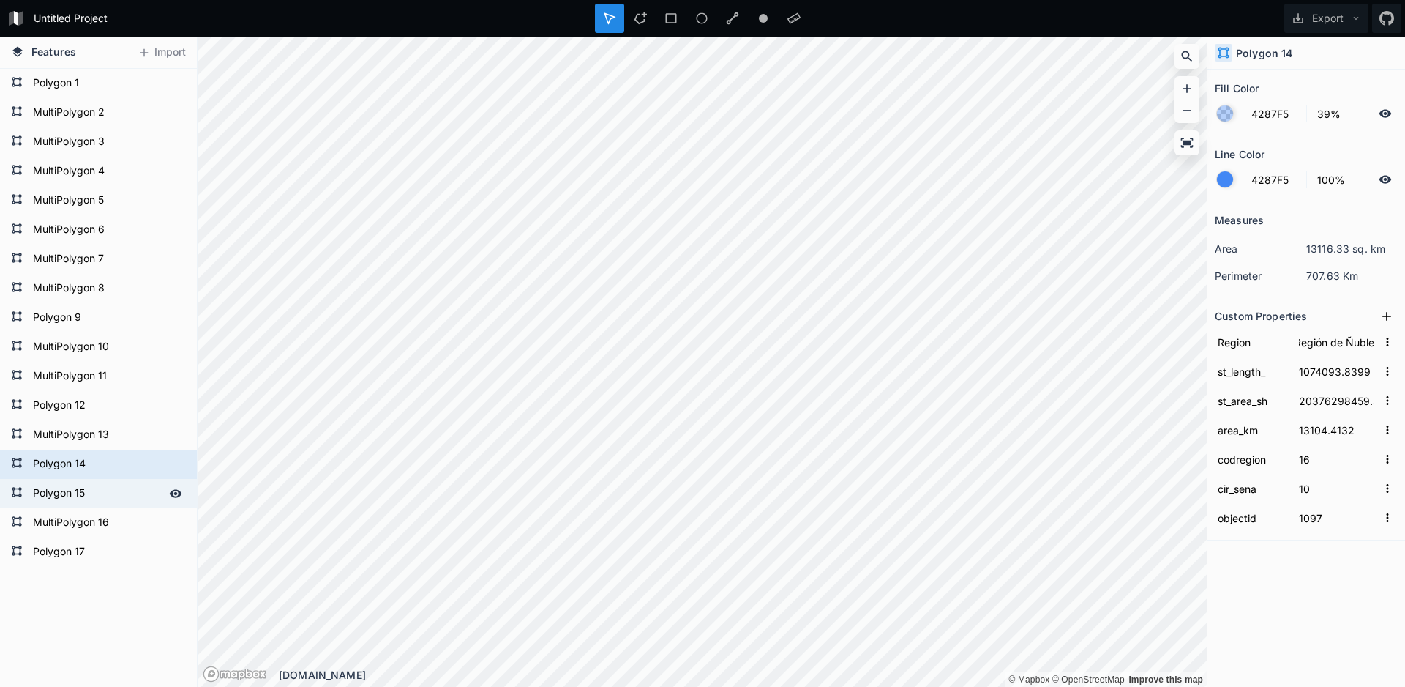
type input "30321.8906"
type input "7"
type input "9"
type input "1098"
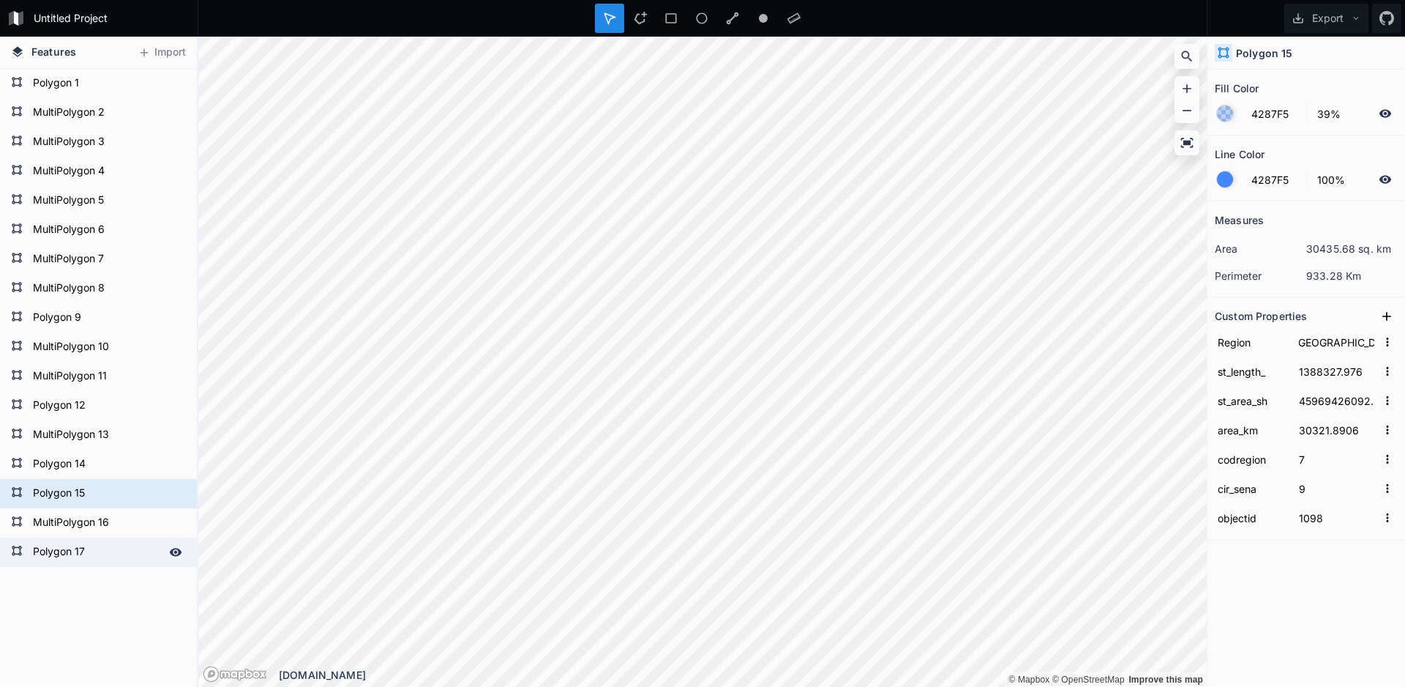
drag, startPoint x: 99, startPoint y: 505, endPoint x: 86, endPoint y: 537, distance: 34.8
click at [84, 537] on div "Polygon 17" at bounding box center [98, 551] width 197 height 29
type input "Zona sin demarcar"
type input "388722.3757"
type input "9306245194.15"
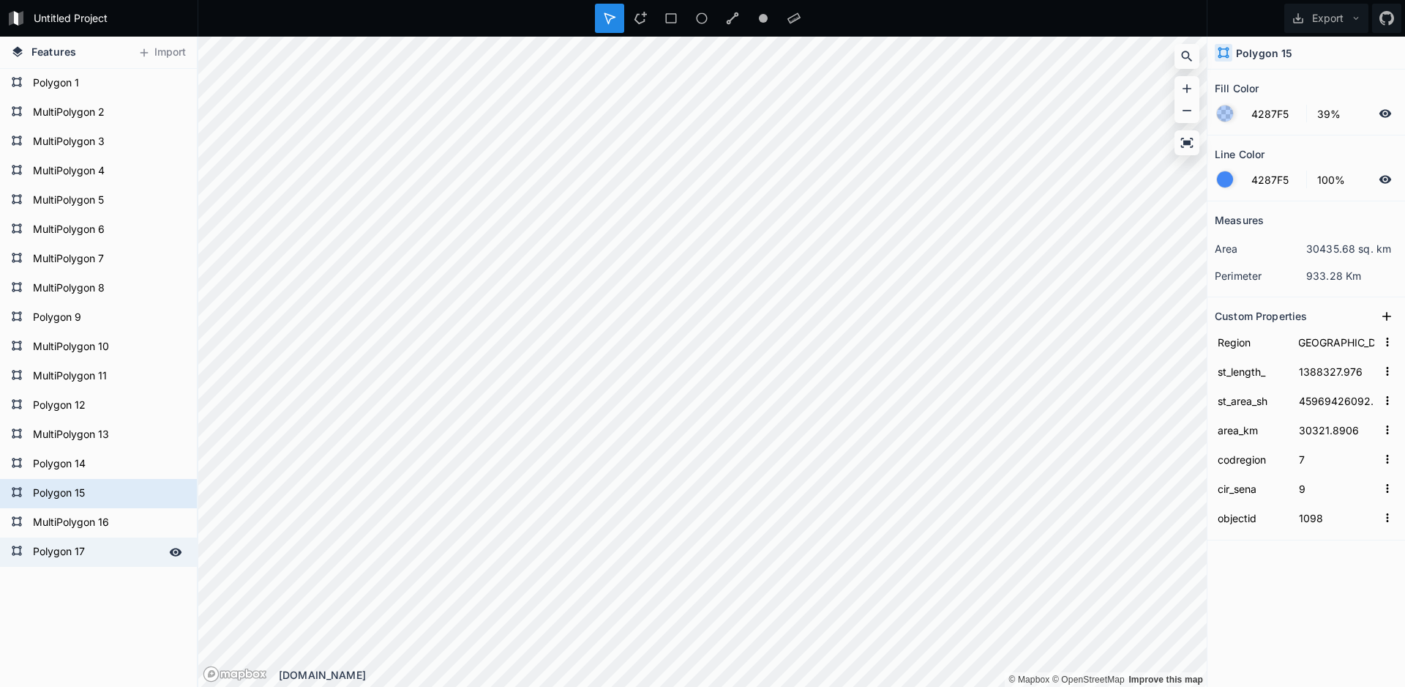
type input "3937.432"
type input "0"
type input "1100"
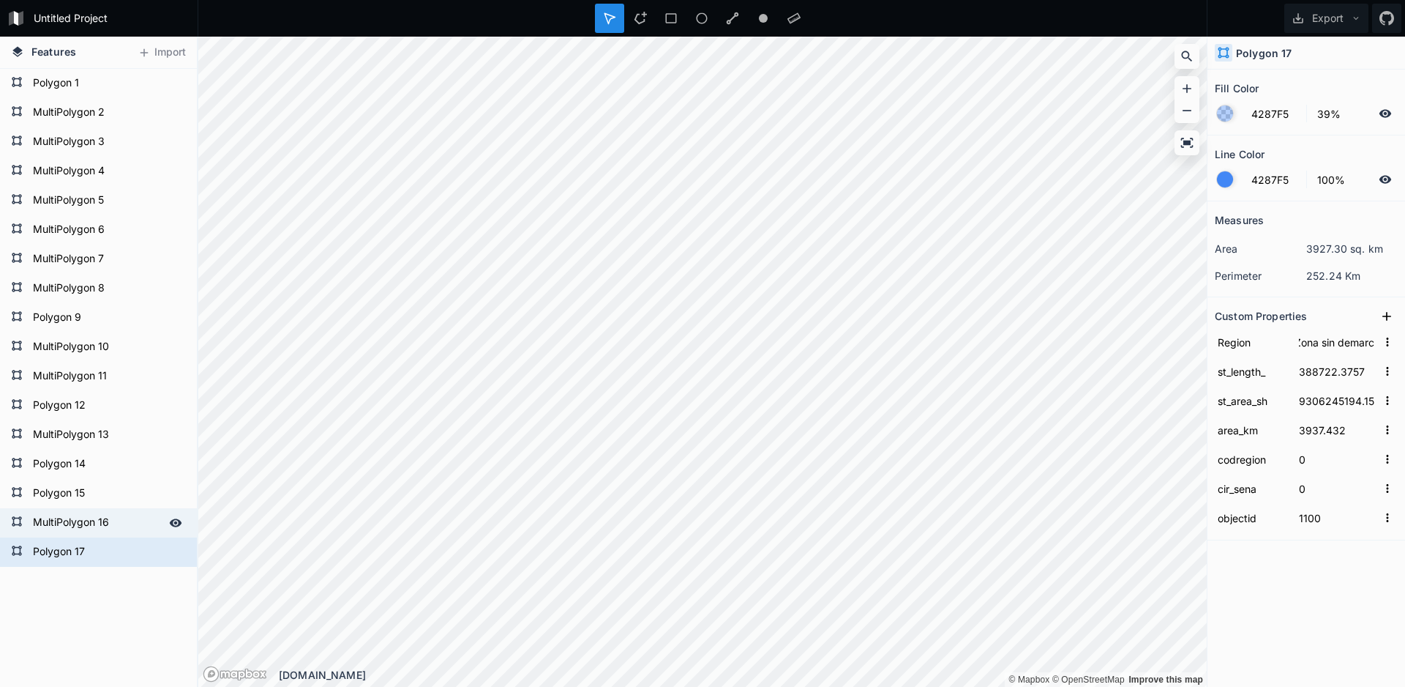
click at [107, 527] on form "MultiPolygon 16" at bounding box center [97, 523] width 137 height 22
type input "Región del Libertador [PERSON_NAME]"
type input "984852.6172"
type input "24090278437.3"
type input "16349.0299"
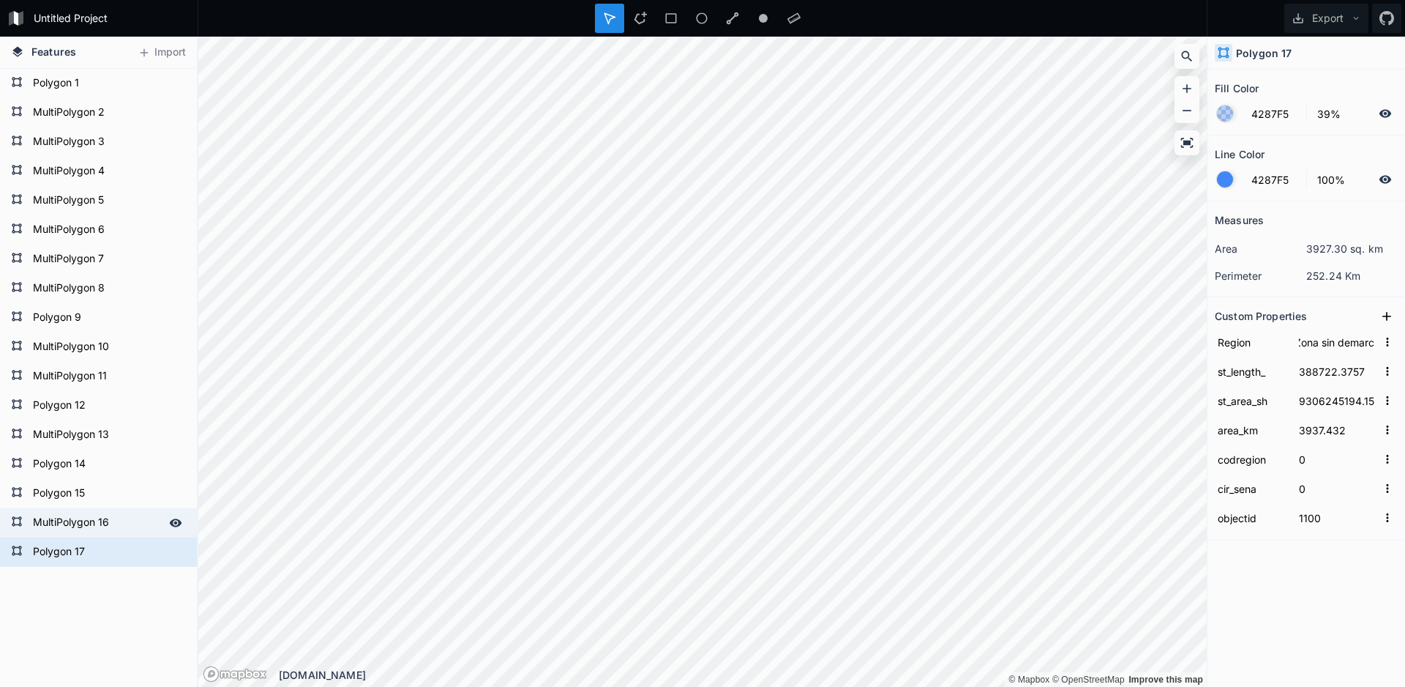
type input "6"
type input "8"
type input "1099"
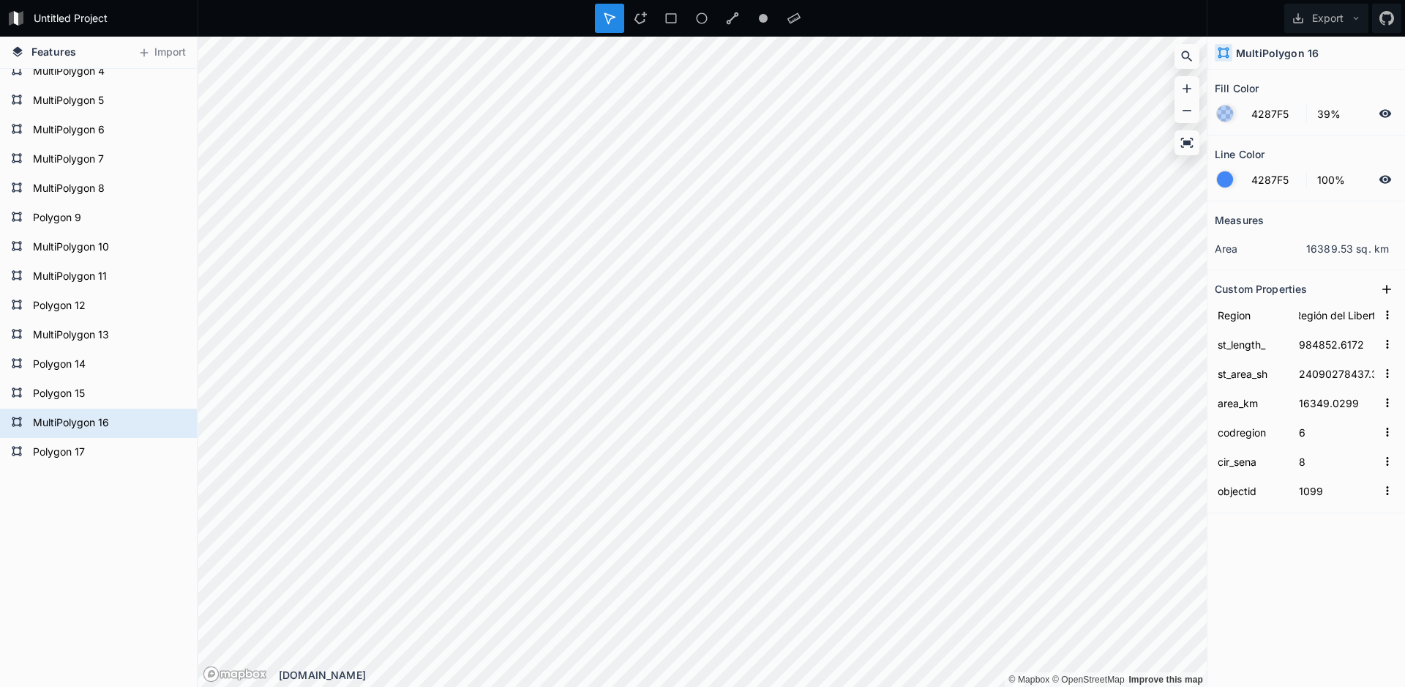
click at [92, 535] on div "Polygon 17 MultiPolygon 16 Polygon 15 Polygon 14 MultiPolygon 13 Polygon 12 Mul…" at bounding box center [98, 327] width 197 height 717
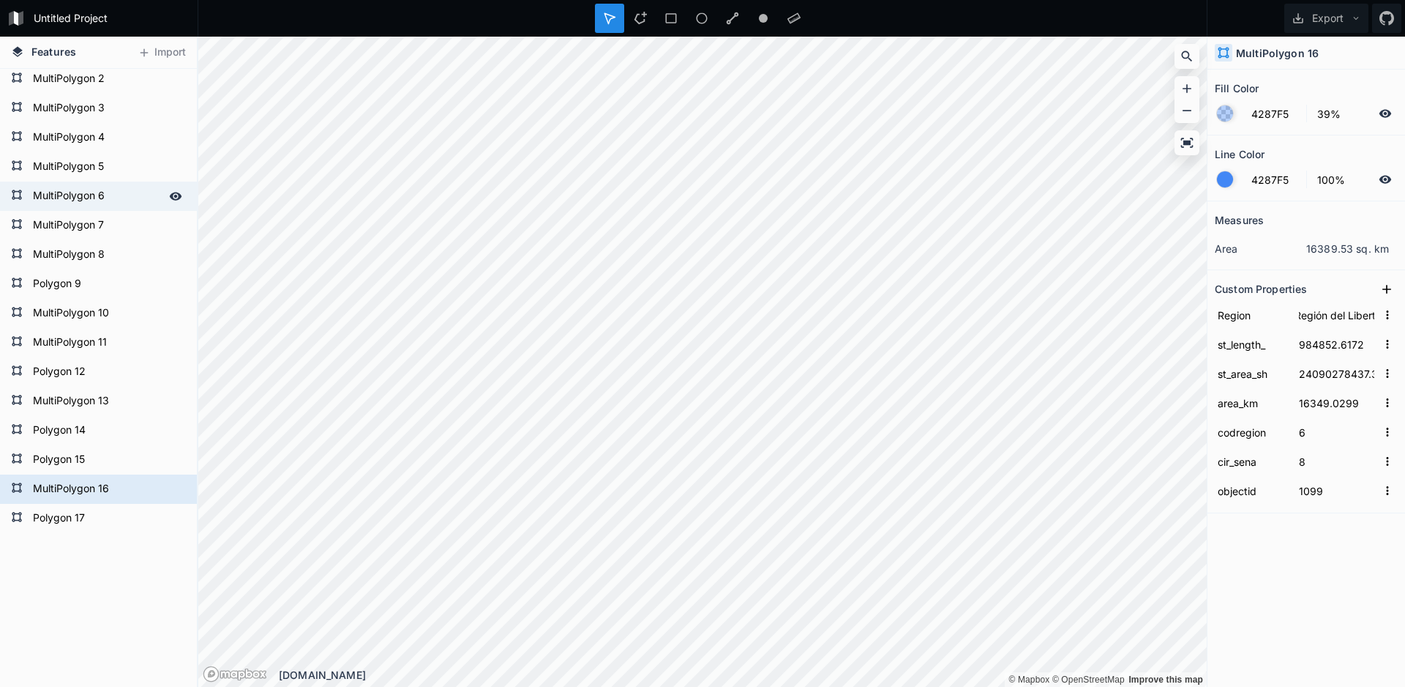
scroll to position [0, 0]
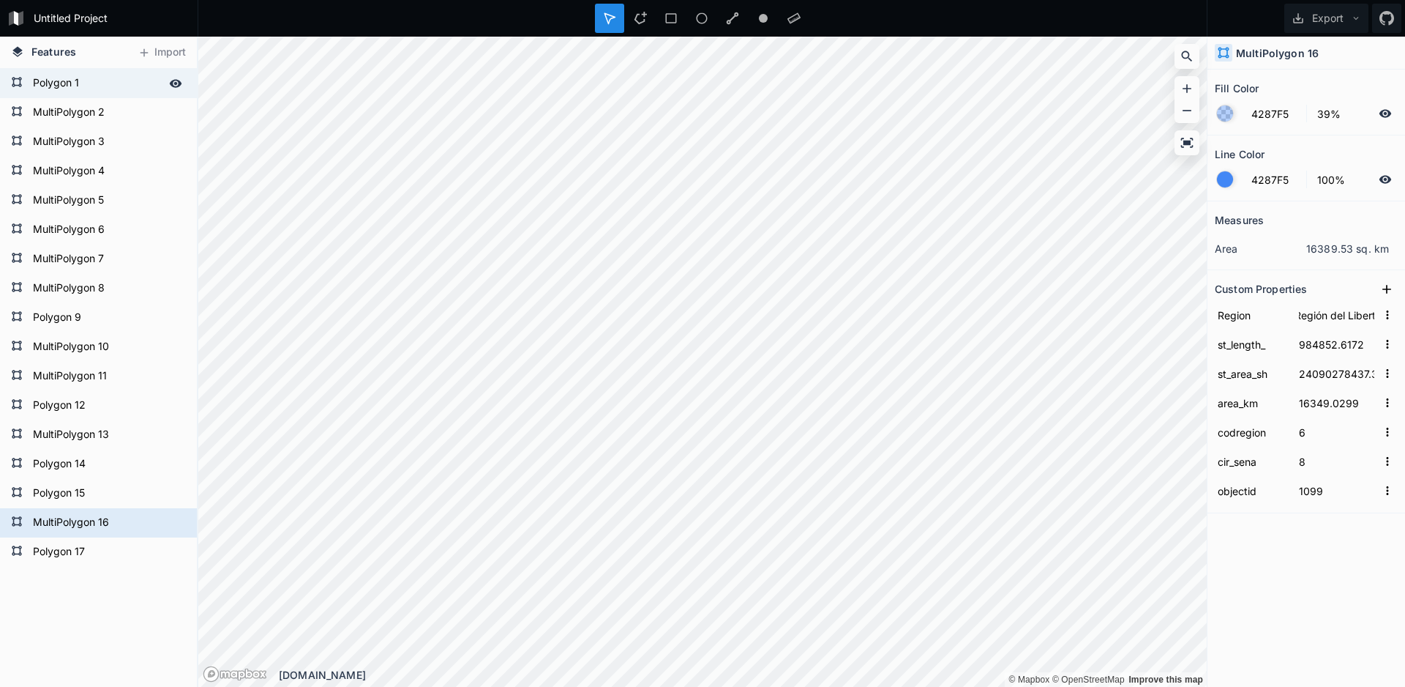
click at [83, 97] on div "Polygon 1" at bounding box center [98, 83] width 197 height 29
type input "F54242"
type input "Región de Arica y Parinacota"
type input "750529.5501"
type input "18868687743.9"
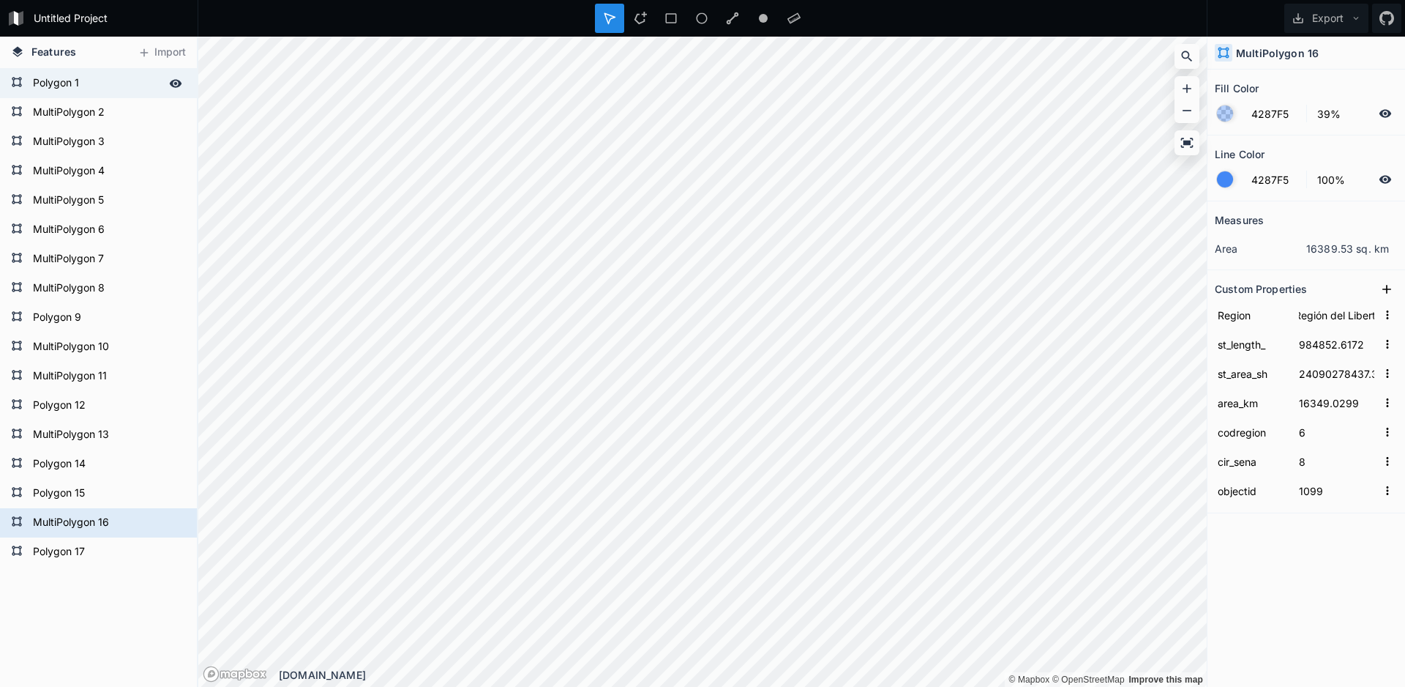
type input "16866.8198"
type input "15"
type input "1"
type input "1084"
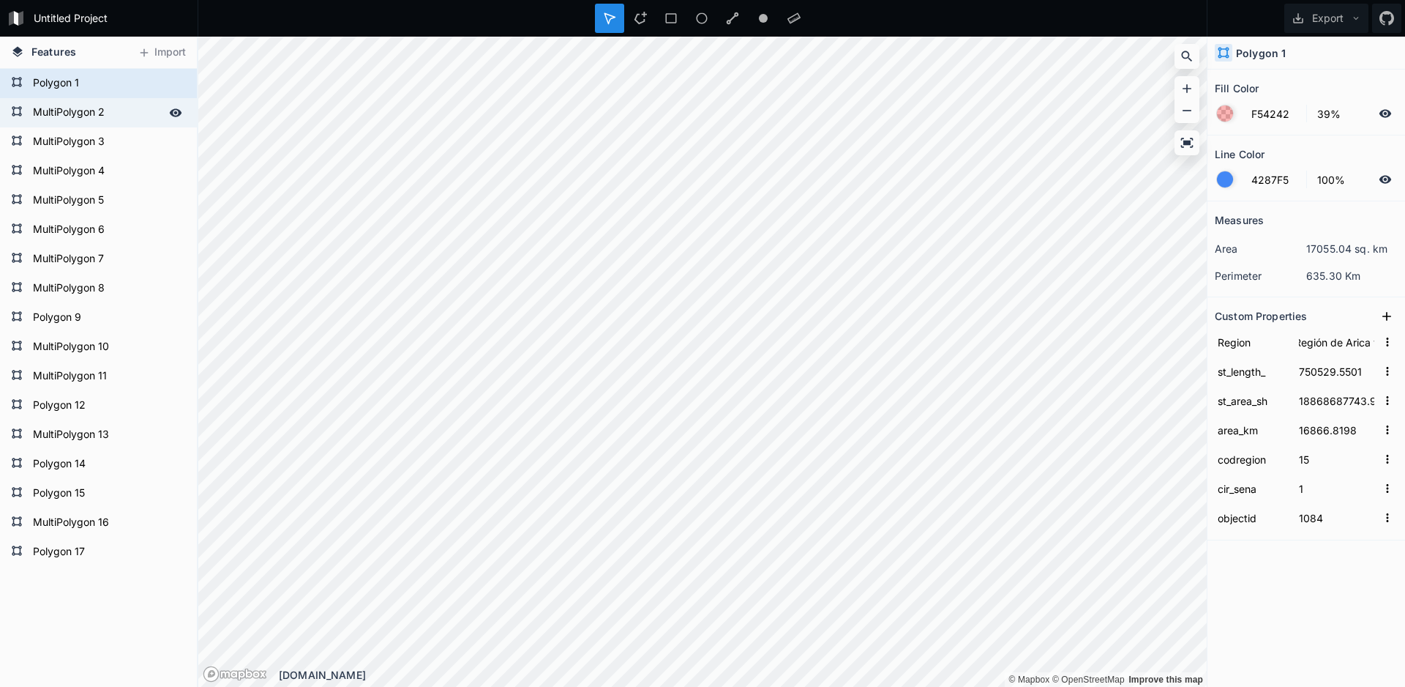
click at [56, 105] on form "MultiPolygon 2" at bounding box center [97, 113] width 137 height 22
type input "[GEOGRAPHIC_DATA]"
type input "1213713.1153"
type input "48306372202.6"
type input "42284.5674"
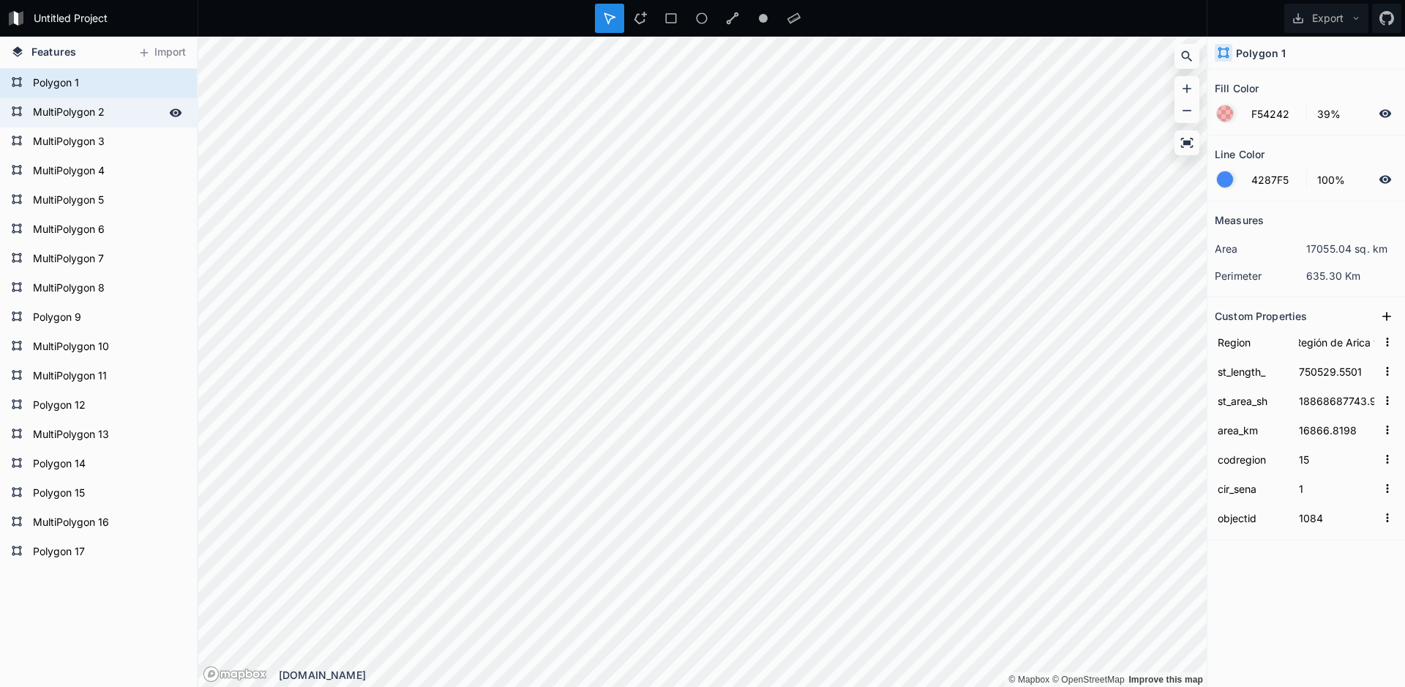
type input "1"
type input "2"
type input "1085"
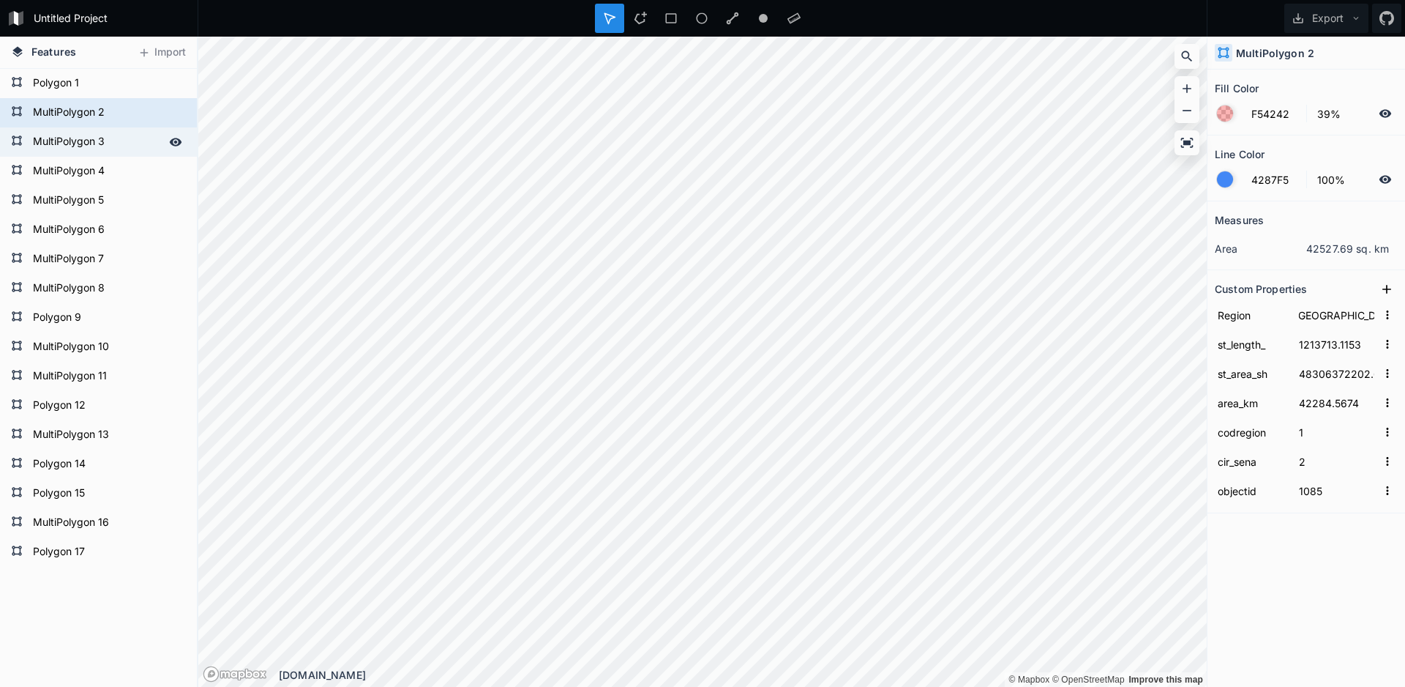
click at [51, 143] on form "MultiPolygon 3" at bounding box center [97, 142] width 137 height 22
type input "4287F5"
type input "[GEOGRAPHIC_DATA]"
type input "2516112.0166"
type input "150845155633"
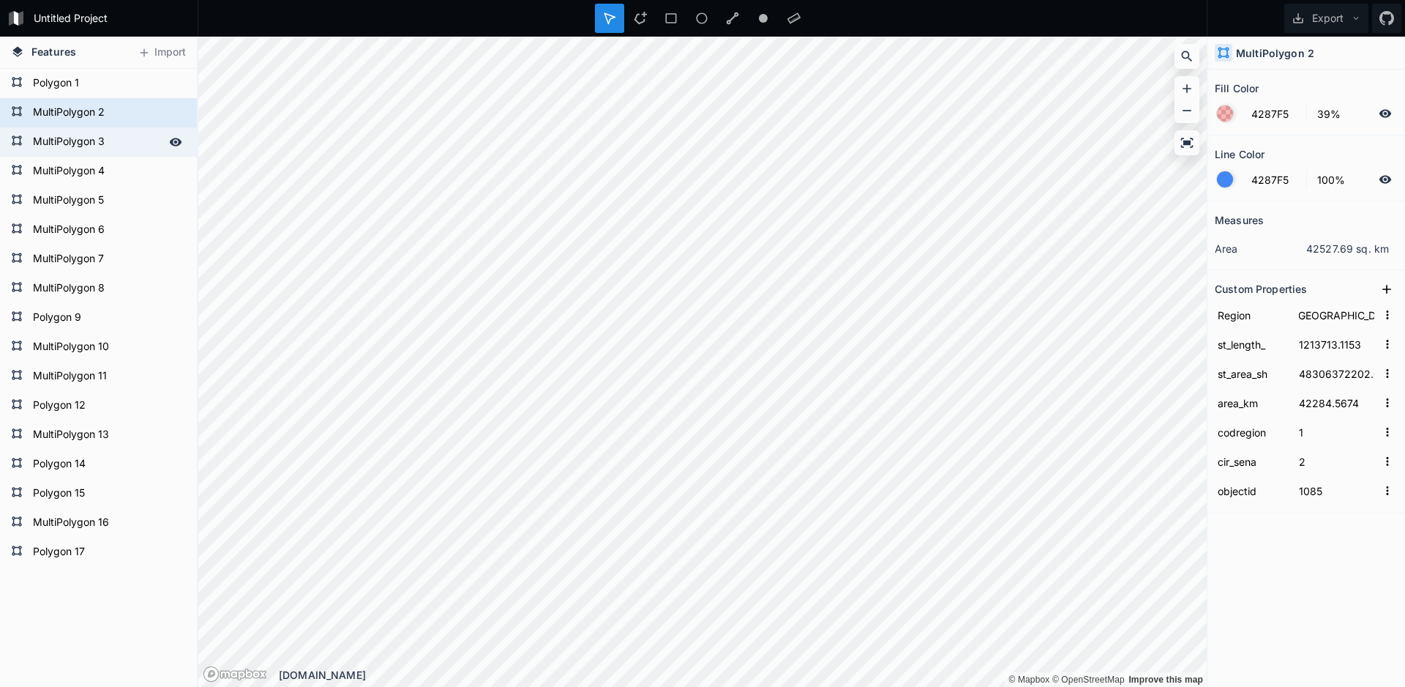
type input "126071.4319"
type input "2"
type input "3"
type input "1086"
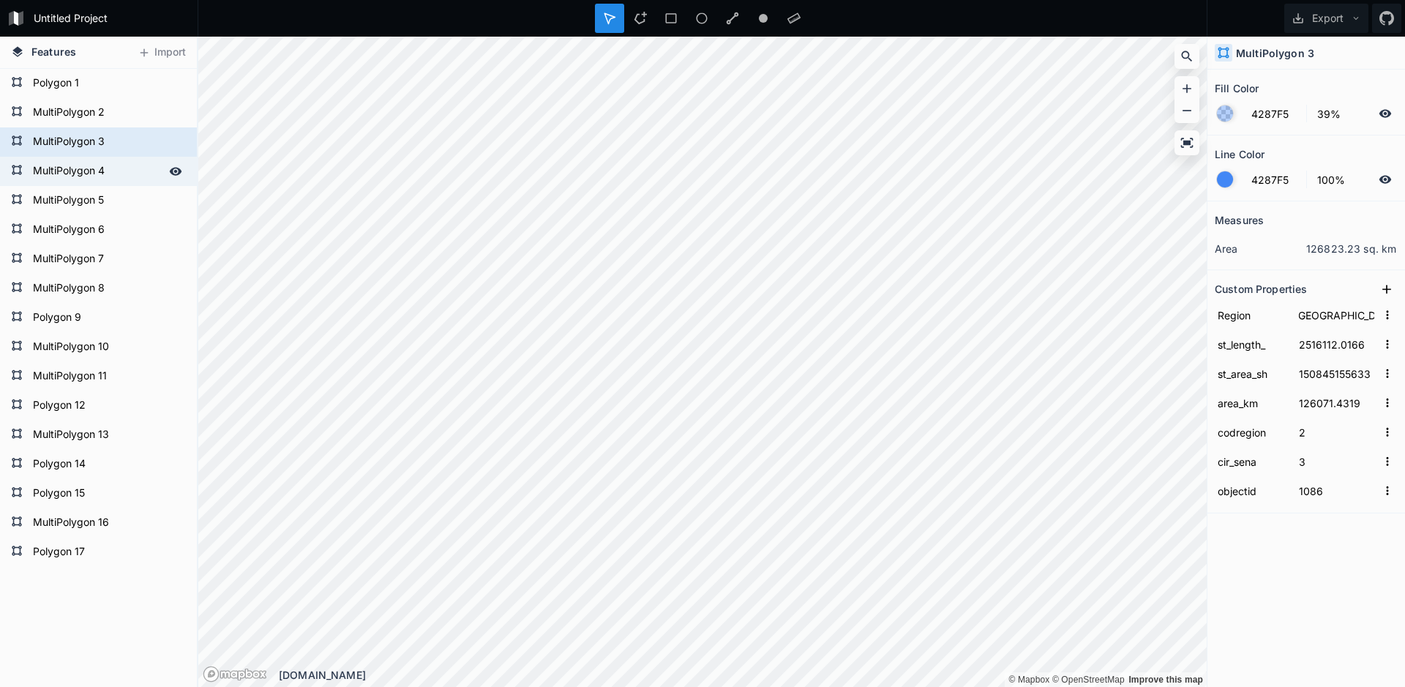
click at [51, 163] on form "MultiPolygon 4" at bounding box center [97, 171] width 137 height 22
type input "[GEOGRAPHIC_DATA][PERSON_NAME]"
type input "90498303.5626"
type input "358131609833"
type input "133053.1423"
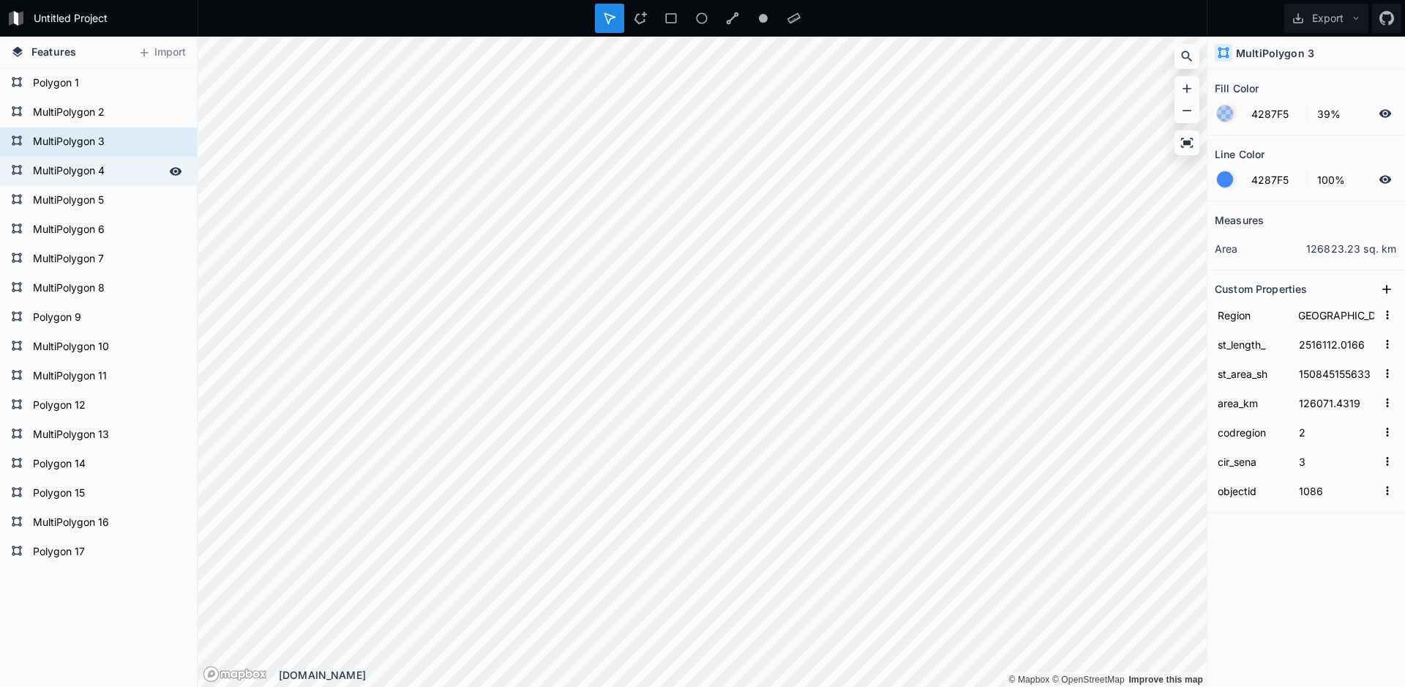
type input "12"
type input "15"
type input "1087"
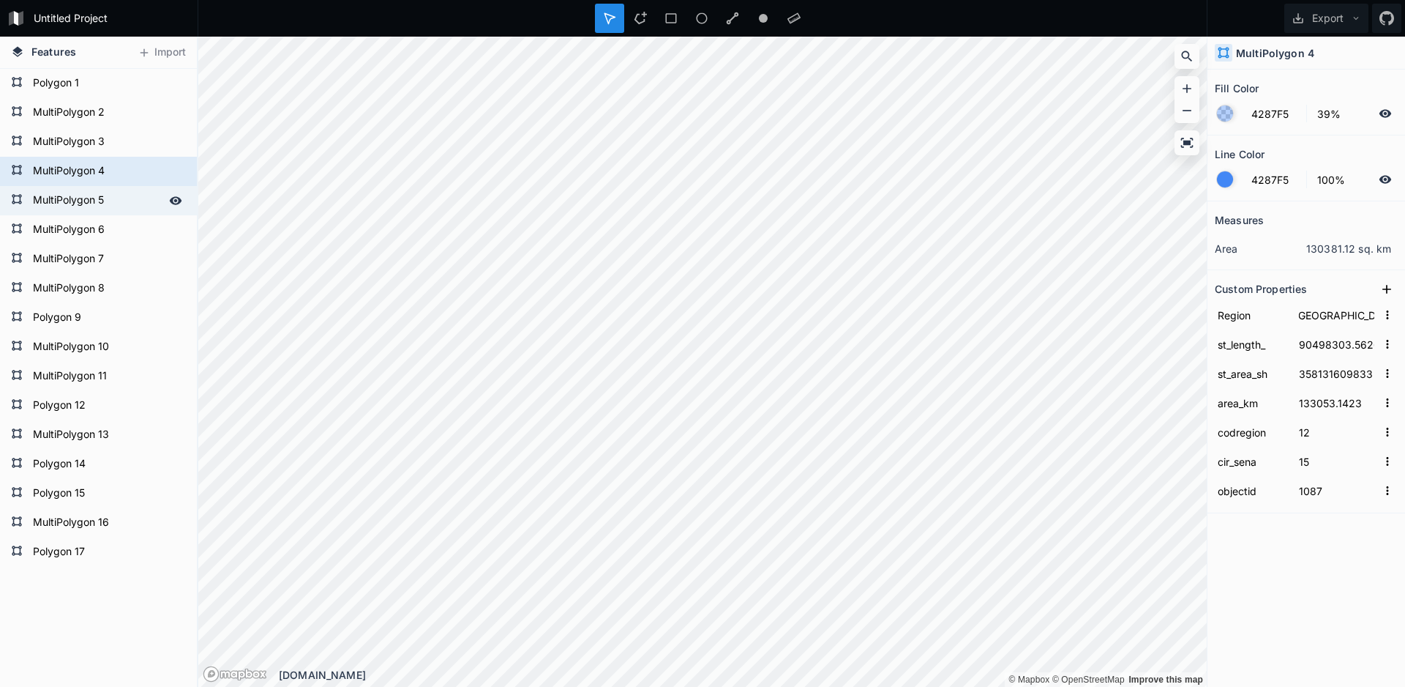
click at [60, 199] on form "MultiPolygon 5" at bounding box center [97, 201] width 137 height 22
type input "[GEOGRAPHIC_DATA][GEOGRAPHIC_DATA]"
type input "41444810.6247"
type input "224274263072"
type input "106703.3773"
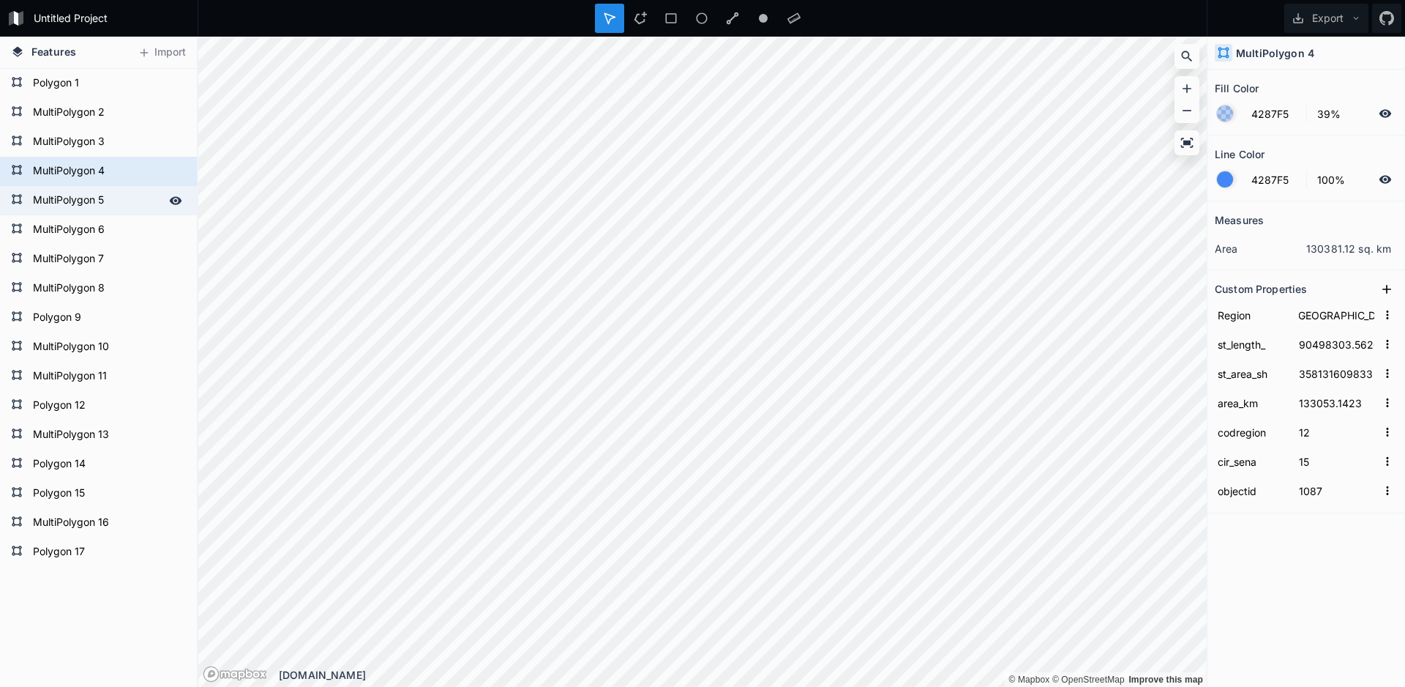
type input "11"
type input "14"
type input "1088"
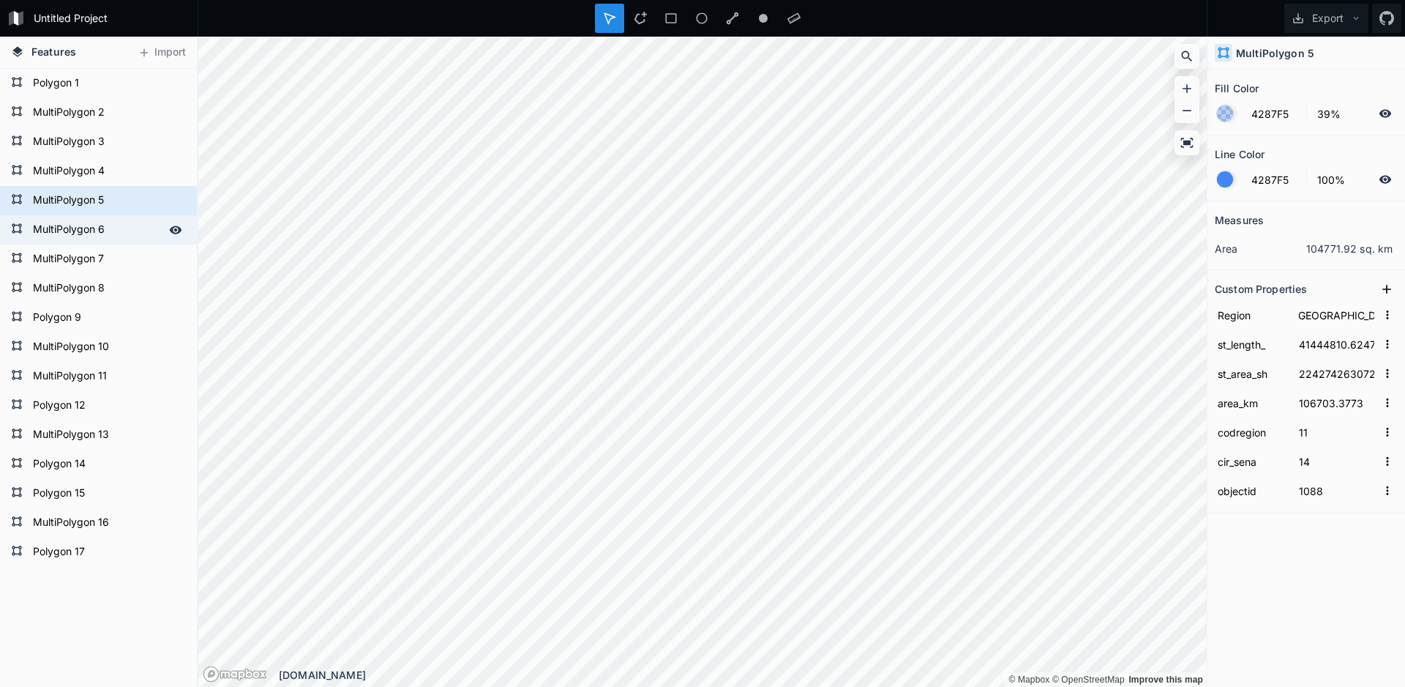
click at [64, 226] on form "MultiPolygon 6" at bounding box center [97, 230] width 137 height 22
type input "[GEOGRAPHIC_DATA]"
type input "2401740.6715"
type input "96439063561.8"
type input "75661.2486"
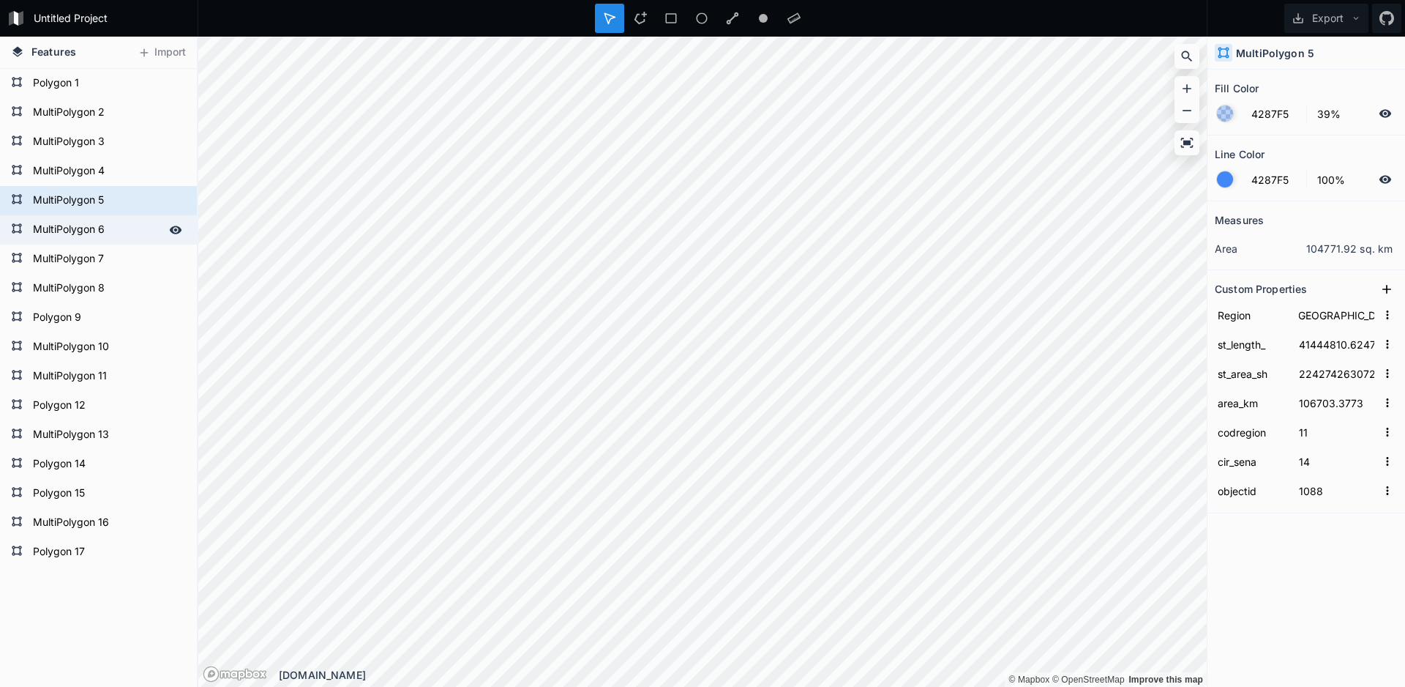
type input "3"
type input "4"
type input "1089"
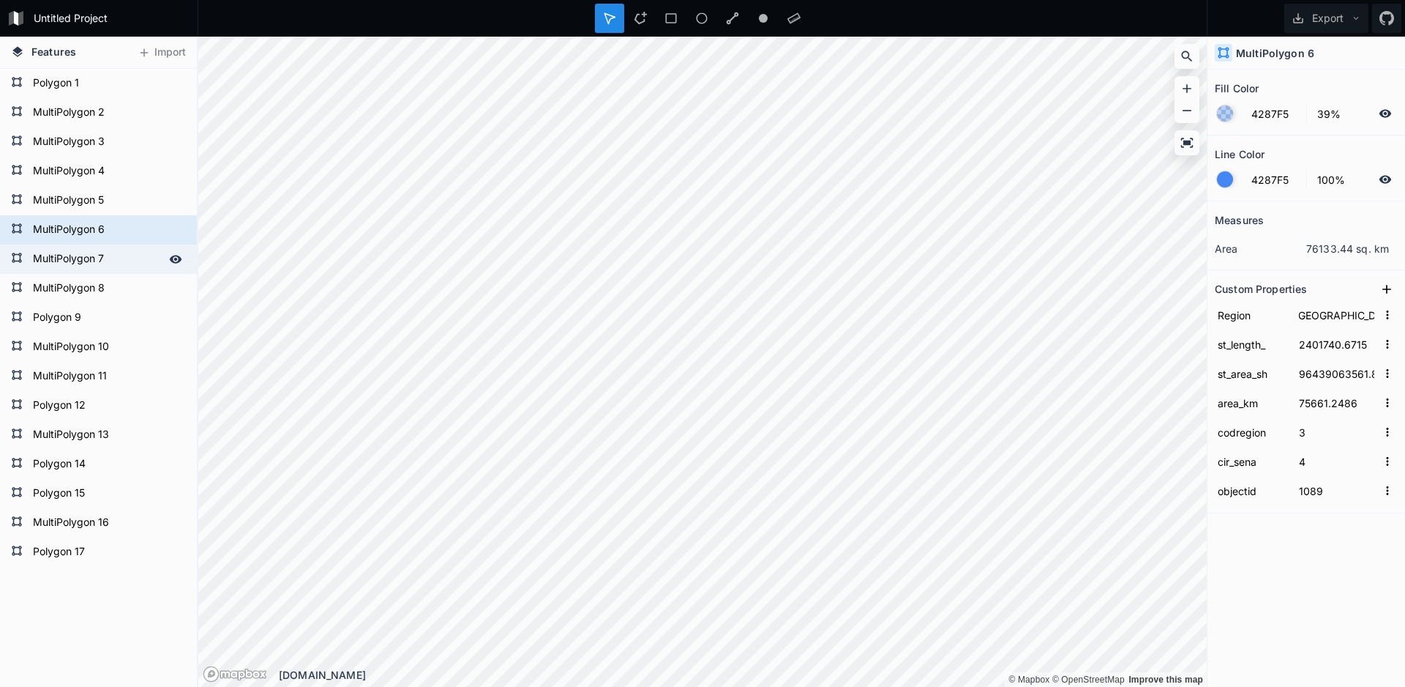
click at [60, 250] on form "MultiPolygon 7" at bounding box center [97, 259] width 137 height 22
type input "[GEOGRAPHIC_DATA]"
type input "2065933.1104"
type input "54980818748.6"
type input "40575.9016"
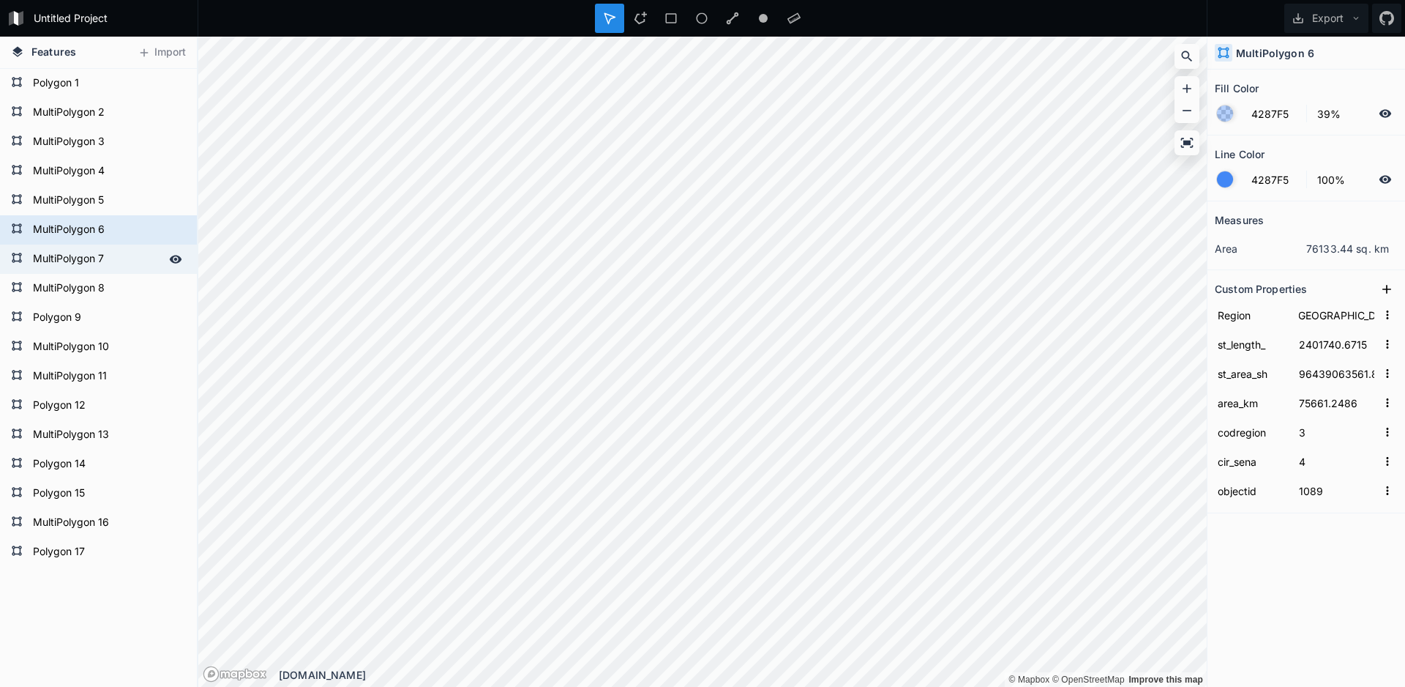
type input "4"
type input "5"
type input "1090"
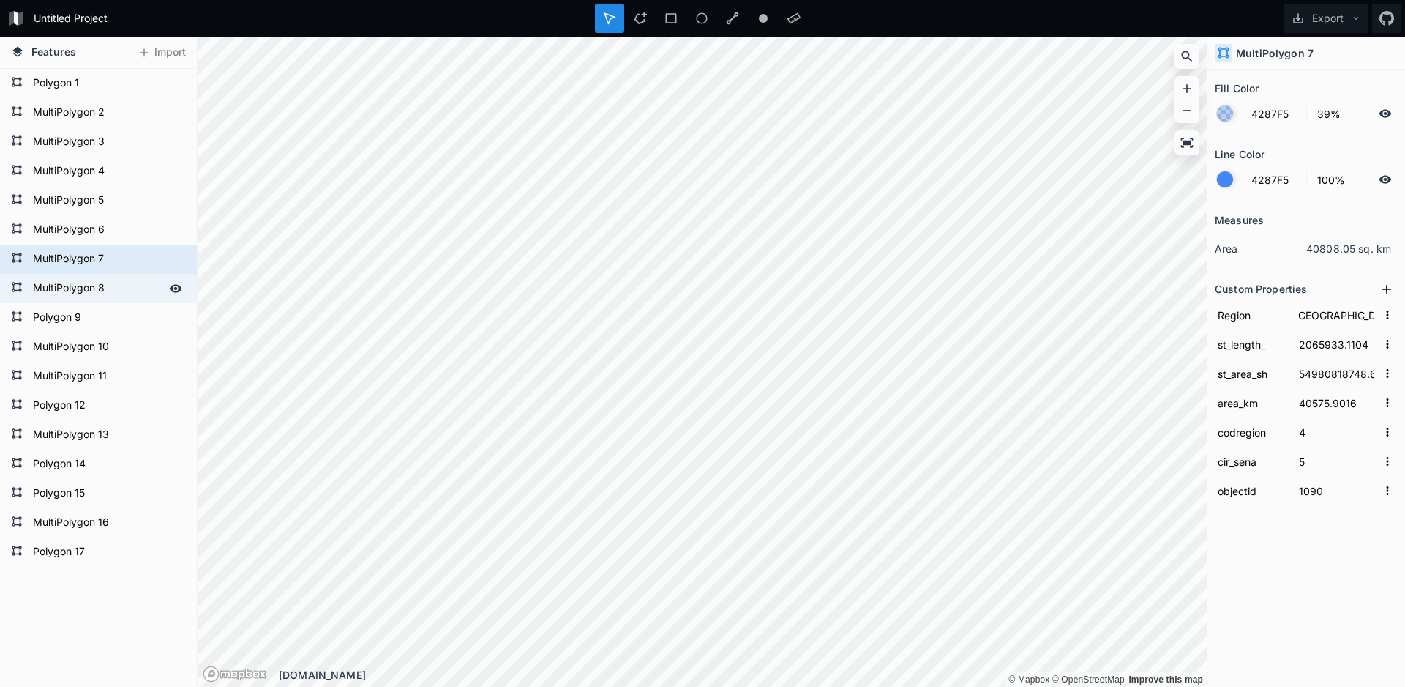
click at [65, 284] on form "MultiPolygon 8" at bounding box center [97, 288] width 137 height 22
type input "F54242"
type input "[GEOGRAPHIC_DATA]"
type input "1679609.1926"
type input "23014748570.7"
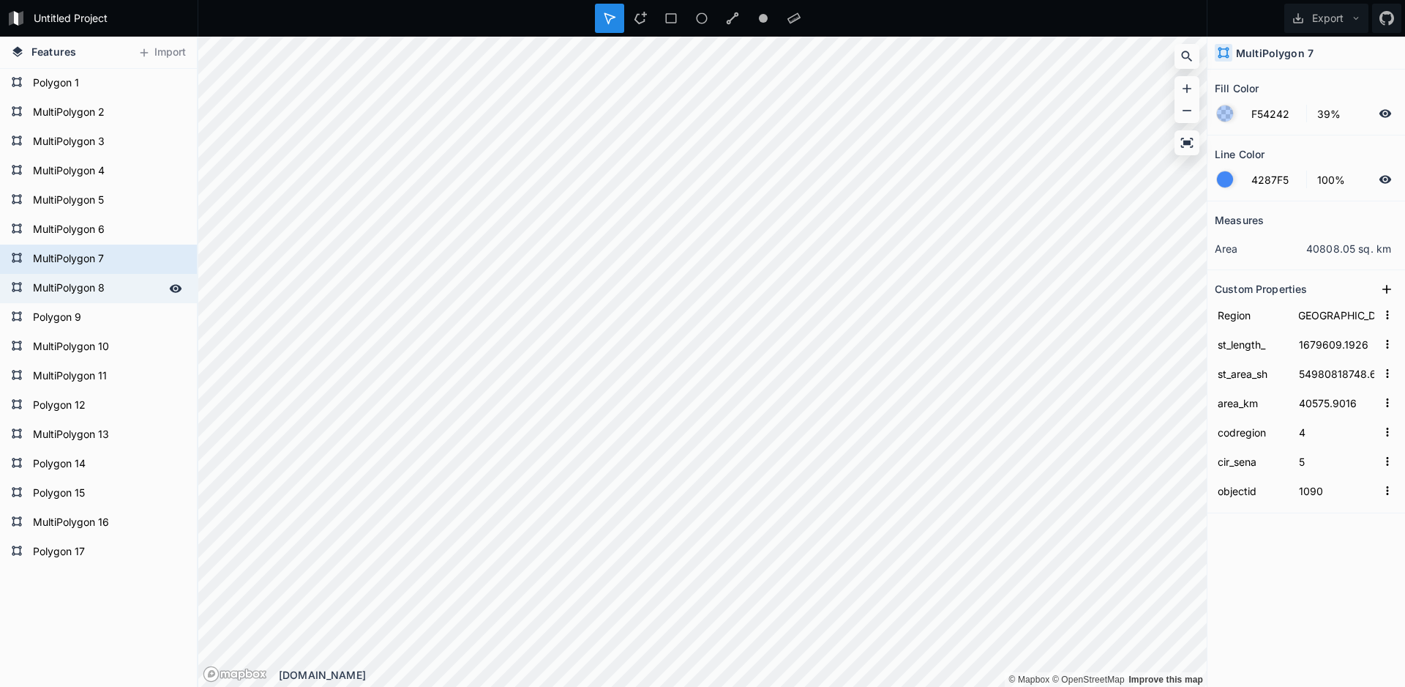
type input "16322.9703"
type input "5"
type input "6"
type input "1091"
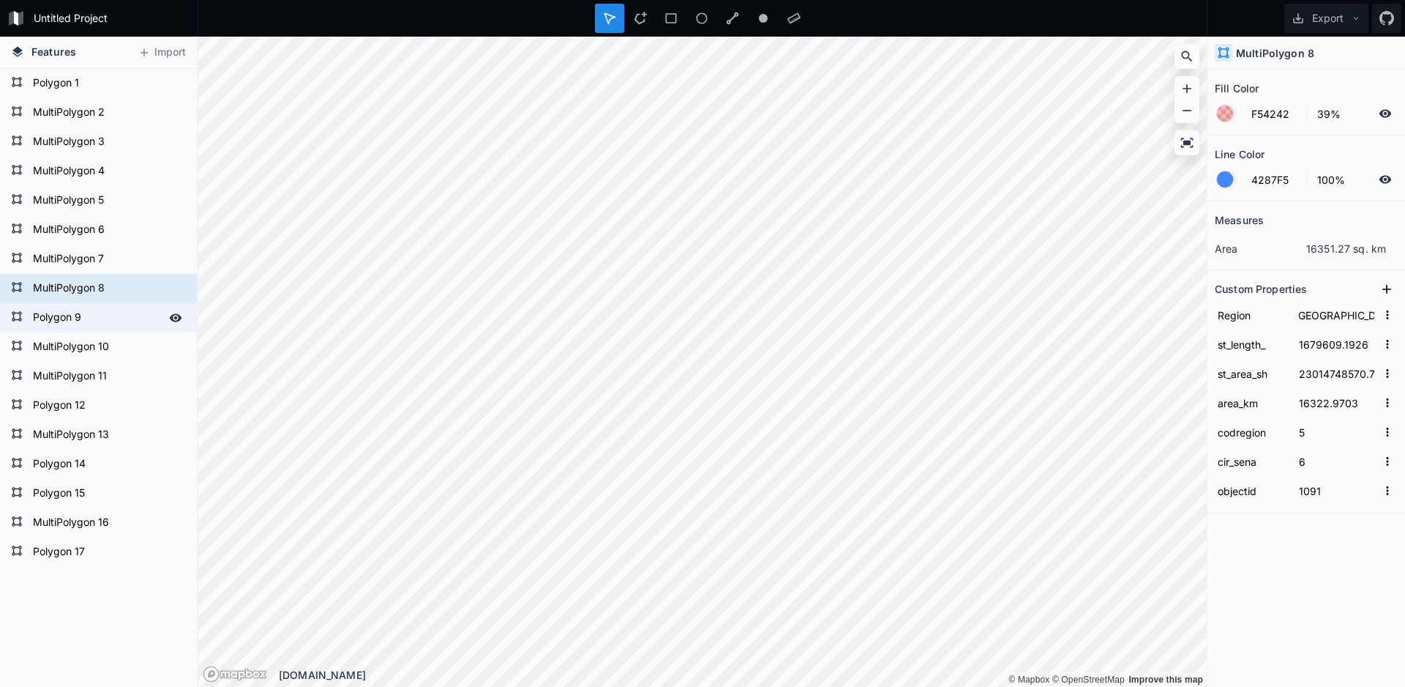
click at [70, 313] on form "Polygon 9" at bounding box center [97, 318] width 137 height 22
type input "4287F5"
type input "[GEOGRAPHIC_DATA][PERSON_NAME]"
type input "1064252.635"
type input "22252038245.8"
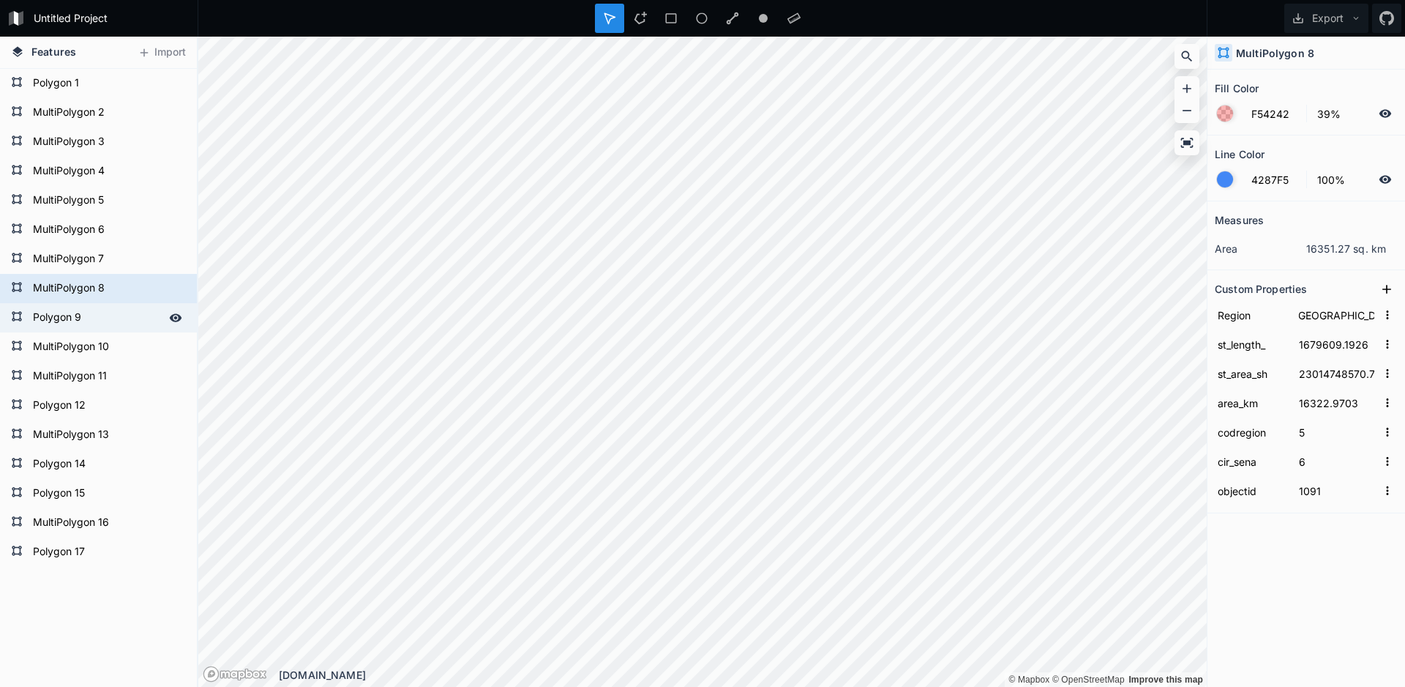
type input "15392.0307"
type input "13"
type input "7"
type input "1092"
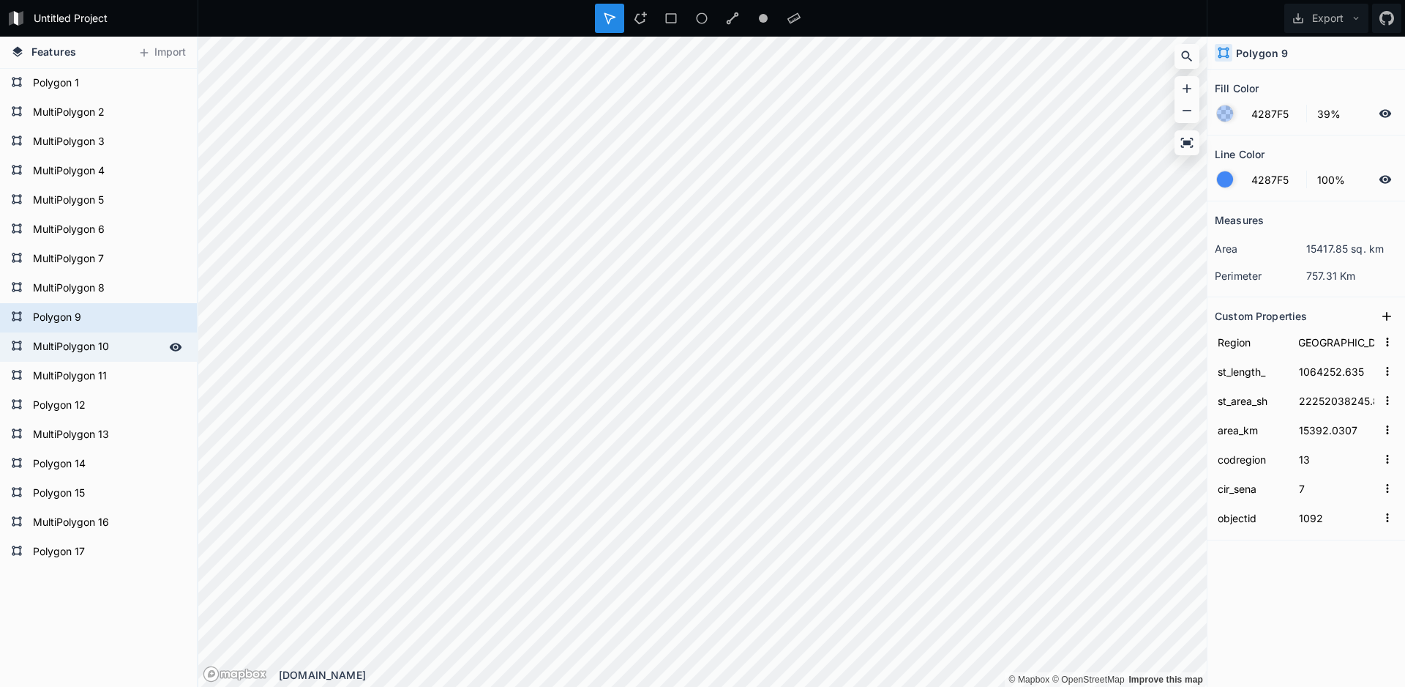
click at [76, 354] on form "MultiPolygon 10" at bounding box center [97, 347] width 137 height 22
type input "[GEOGRAPHIC_DATA]"
type input "7874157.8564"
type input "87718341939.8"
type input "48408.3713"
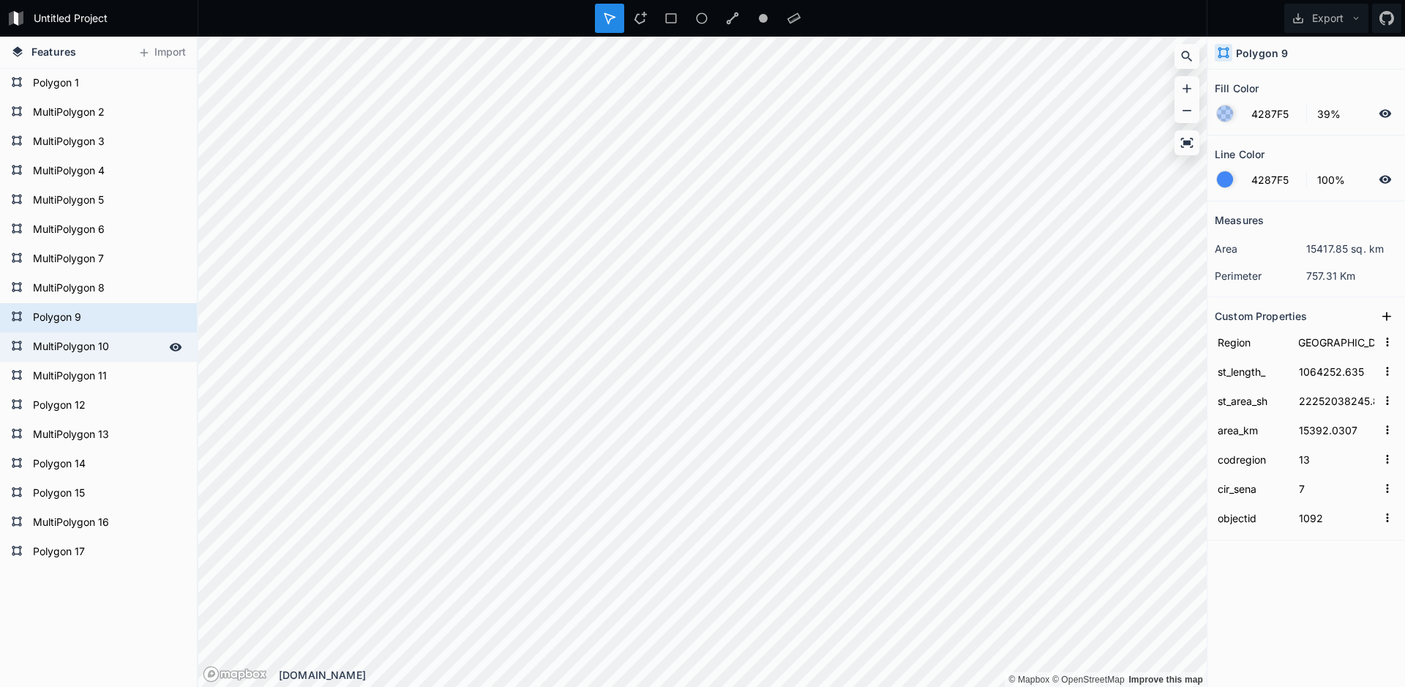
type input "10"
type input "13"
type input "1093"
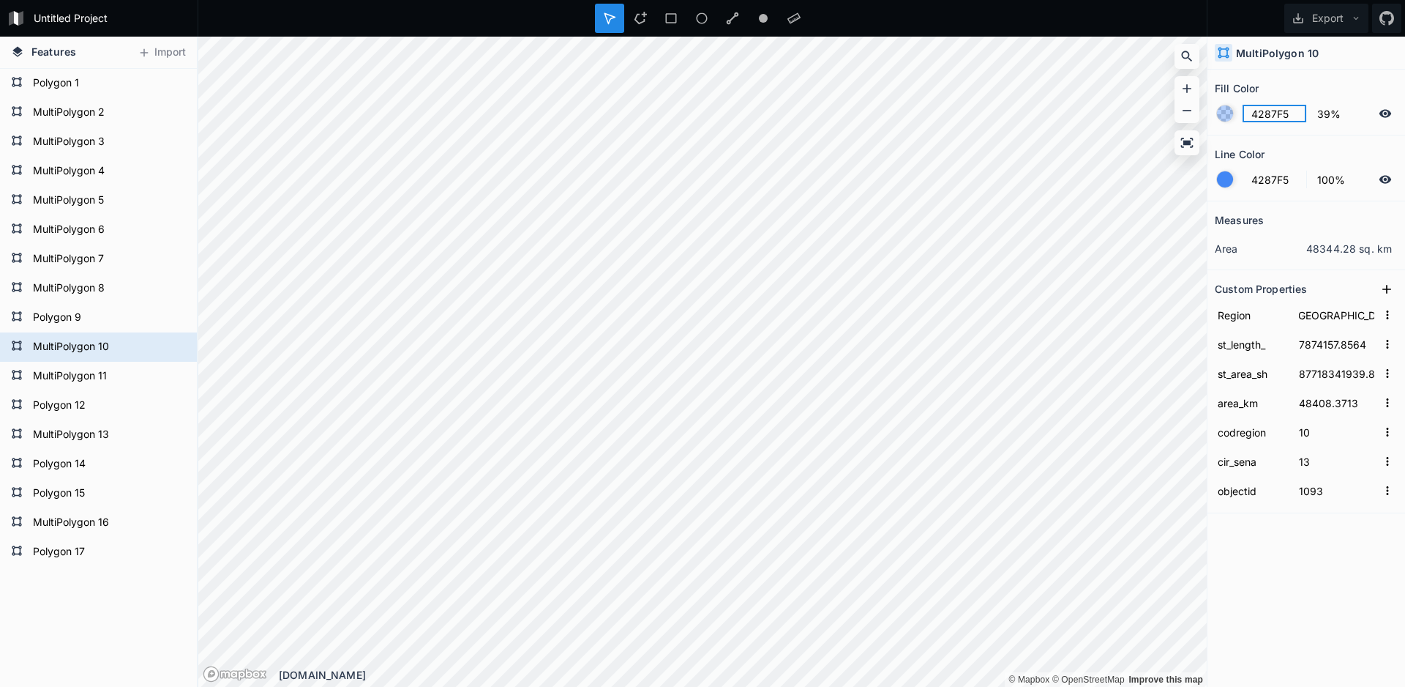
click at [1253, 113] on input "4287F5" at bounding box center [1275, 114] width 64 height 18
paste input "F54242"
click at [81, 376] on form "MultiPolygon 11" at bounding box center [97, 376] width 137 height 22
type input "4287F5"
type input "Región de [GEOGRAPHIC_DATA][PERSON_NAME]"
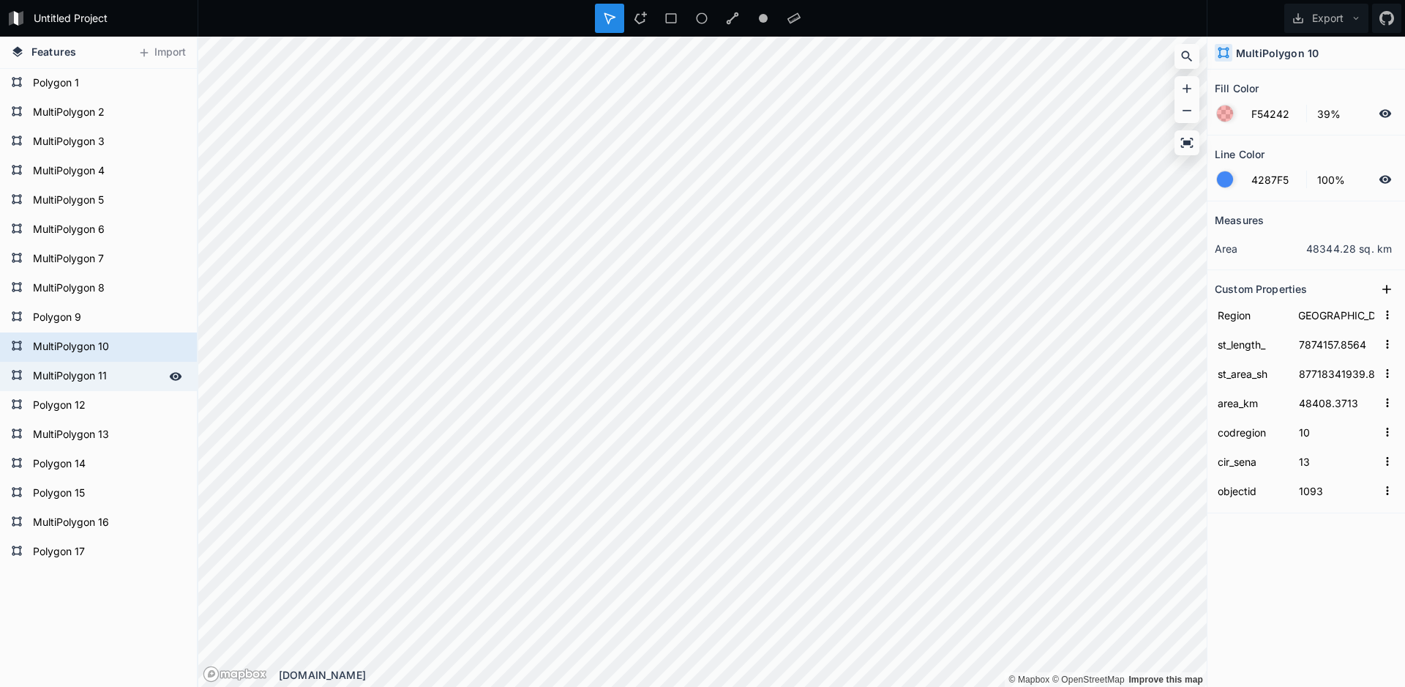
type input "1844422.516"
type input "31086613540.1"
type input "18245.0805"
type input "14"
type input "12"
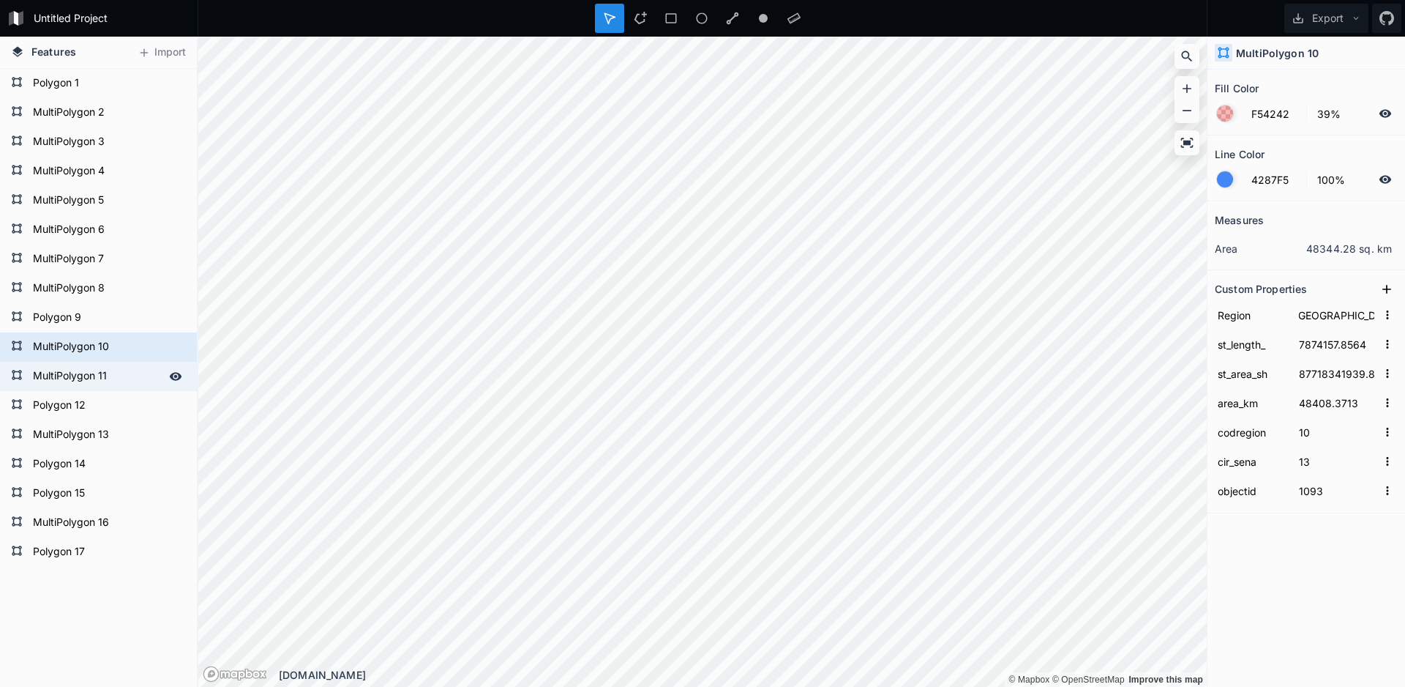
type input "1094"
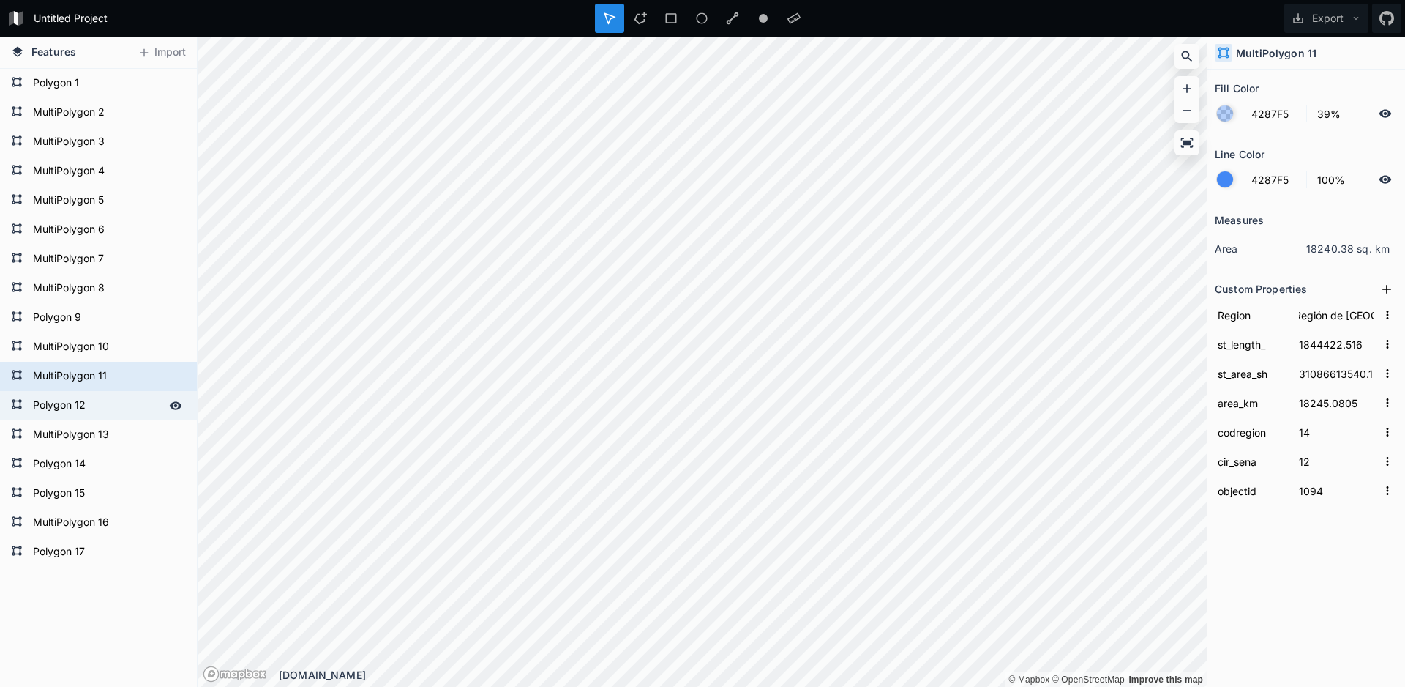
click at [70, 408] on form "Polygon 12" at bounding box center [97, 406] width 137 height 22
type input "[GEOGRAPHIC_DATA]"
type input "1501025.2482"
type input "52215073343.9"
type input "31837.5676"
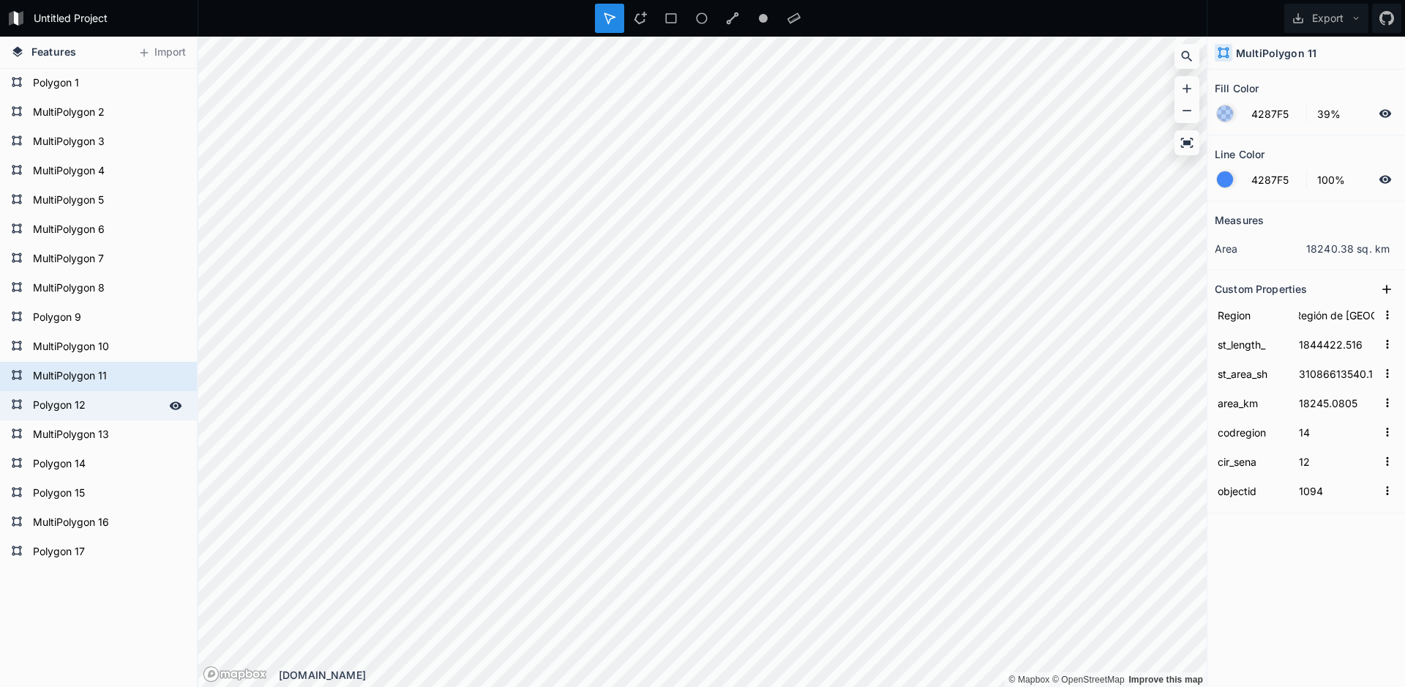
type input "9"
type input "11"
type input "1095"
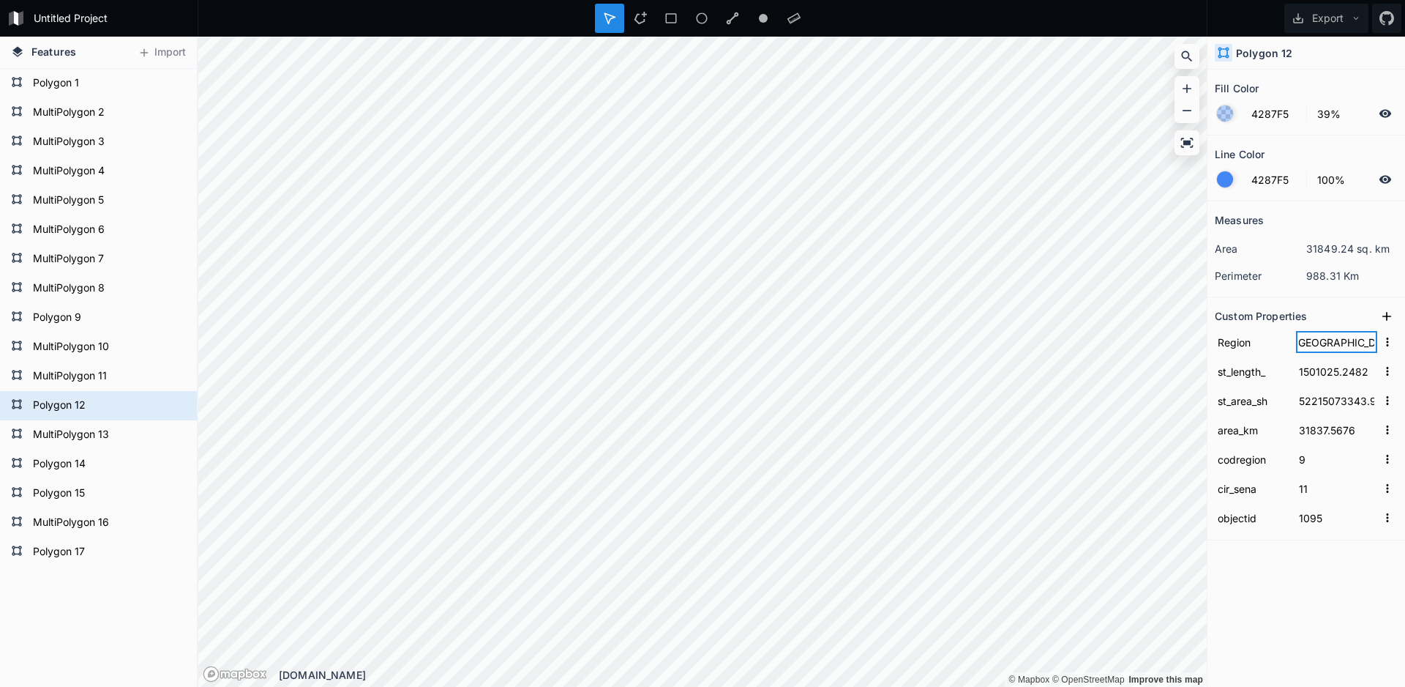
click at [1327, 345] on input "[GEOGRAPHIC_DATA]" at bounding box center [1336, 342] width 81 height 22
click at [95, 435] on form "MultiPolygon 13" at bounding box center [97, 435] width 137 height 22
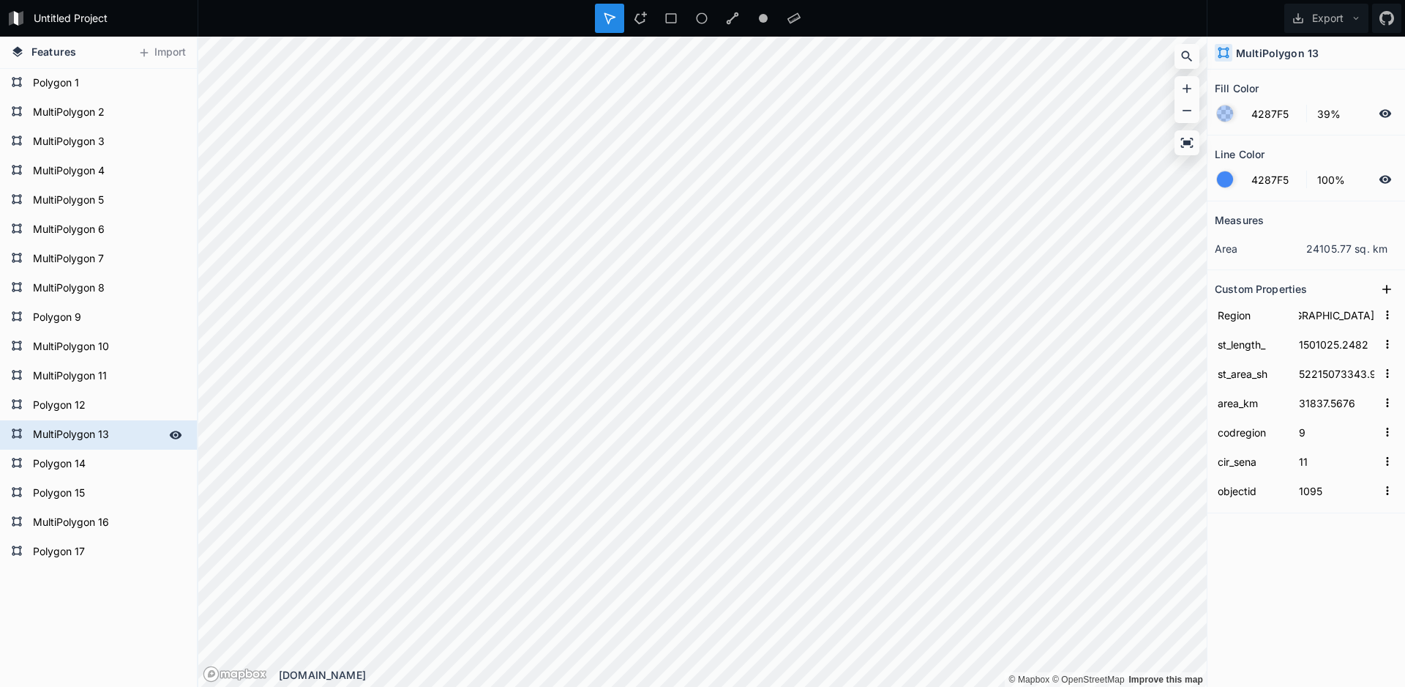
type input "Región del Bío-Bío"
type input "2097147.2889"
type input "38176117509.3"
type input "24021.6215"
type input "8"
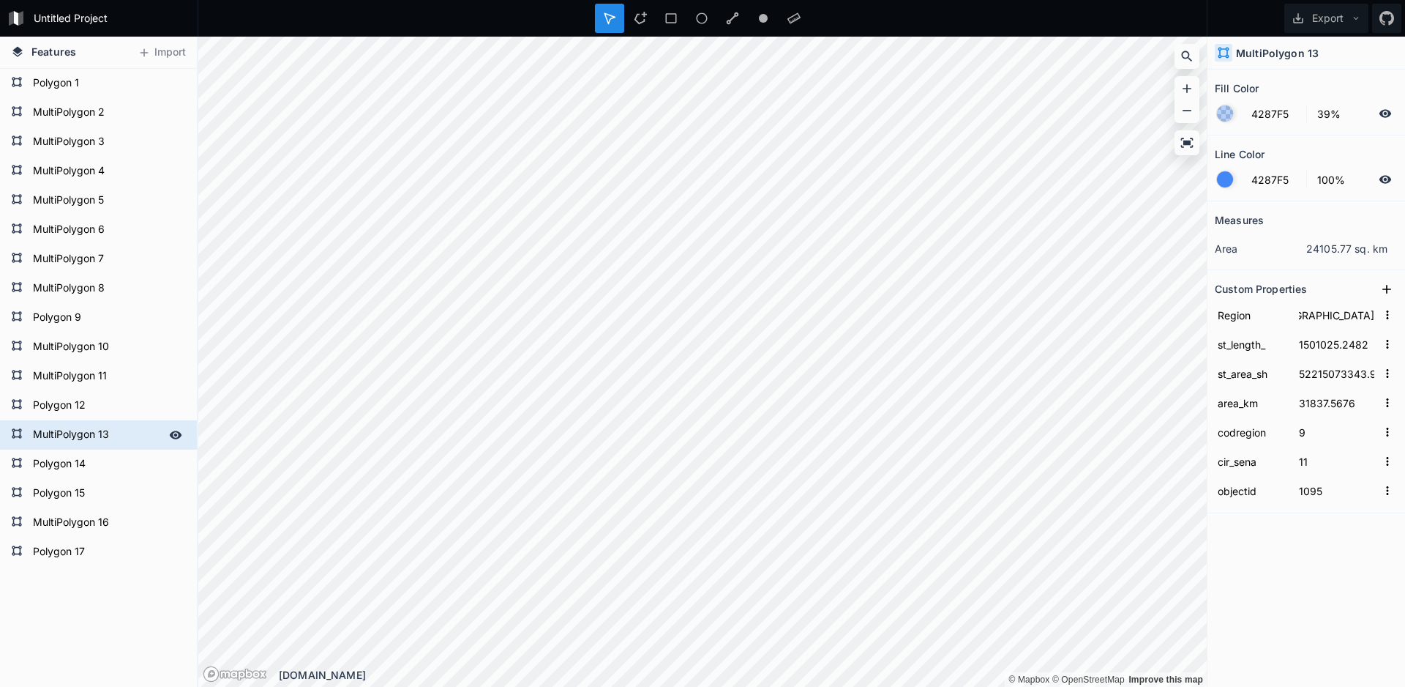
type input "10"
click at [1278, 113] on input "4287F5" at bounding box center [1275, 114] width 64 height 18
paste input "F54242"
click at [85, 457] on form "Polygon 14" at bounding box center [97, 464] width 137 height 22
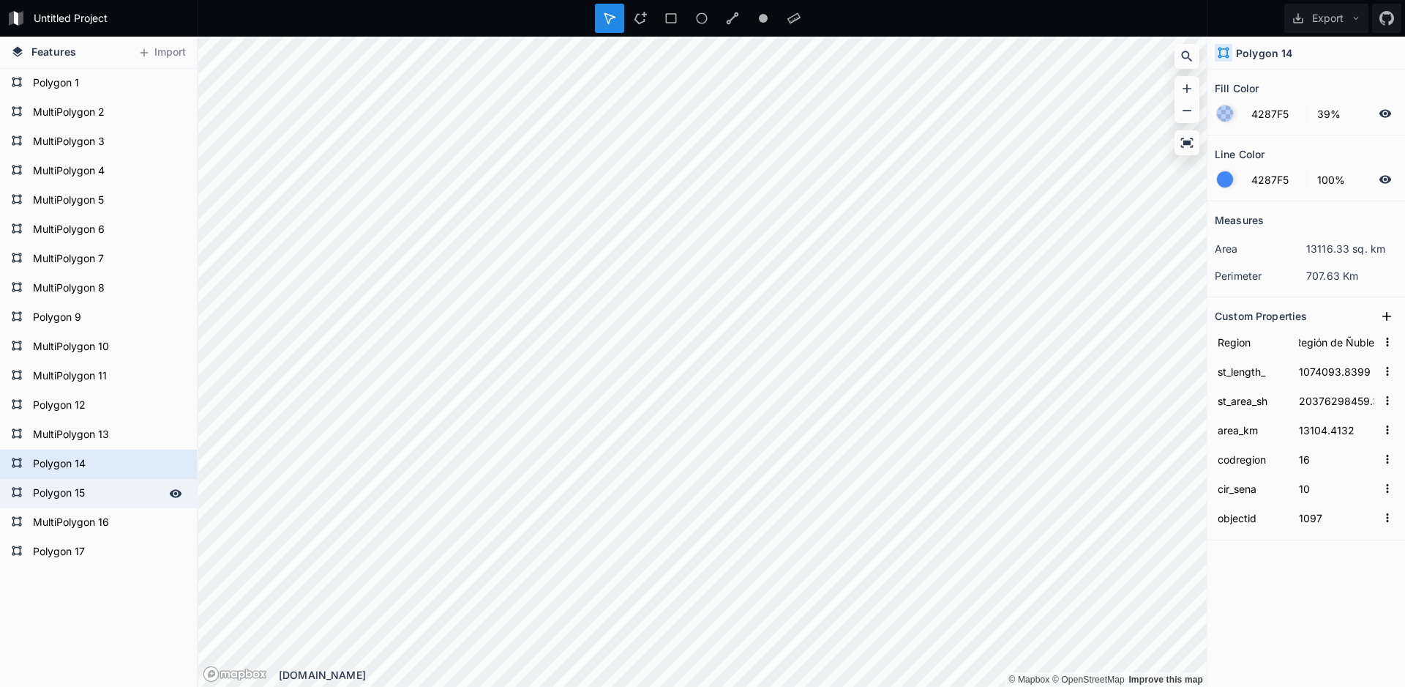
scroll to position [0, 4]
click at [1311, 17] on button "Export" at bounding box center [1327, 18] width 84 height 29
click at [1281, 66] on div "Export Image" at bounding box center [1324, 54] width 146 height 30
click at [65, 47] on span "Features" at bounding box center [53, 51] width 45 height 15
click at [1337, 24] on button "Export" at bounding box center [1327, 18] width 84 height 29
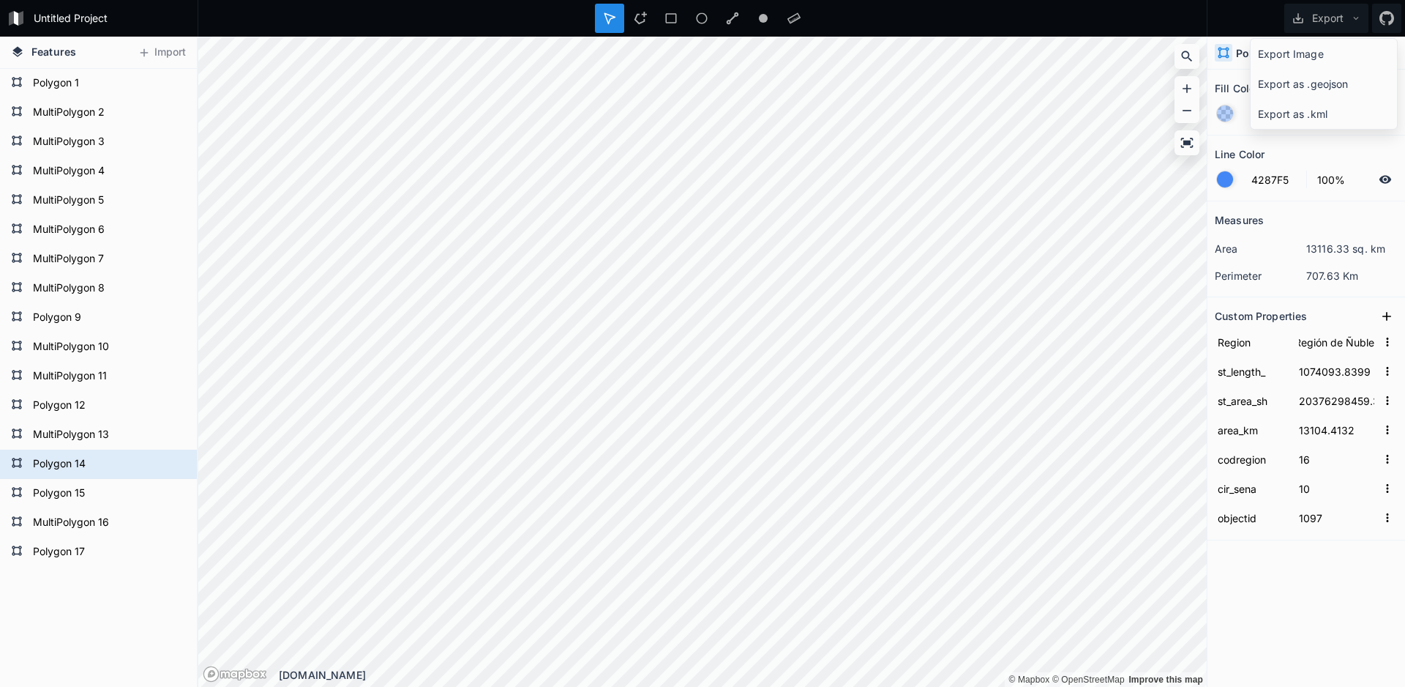
click at [1136, 18] on div at bounding box center [703, 18] width 1010 height 37
